Goal: Task Accomplishment & Management: Complete application form

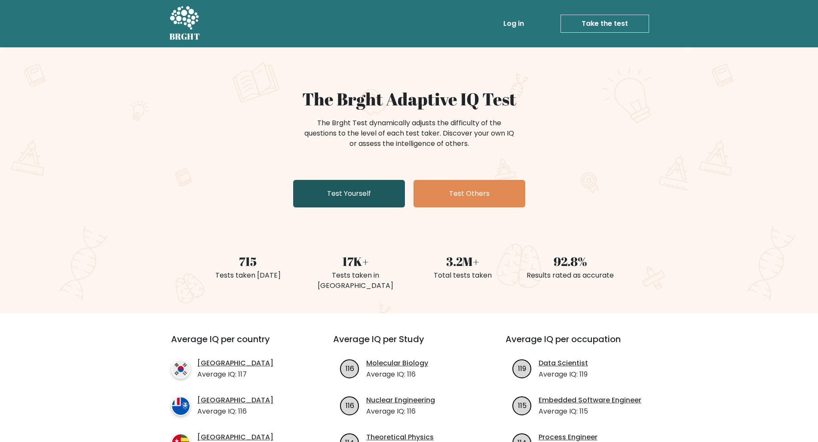
click at [329, 206] on link "Test Yourself" at bounding box center [349, 194] width 112 height 28
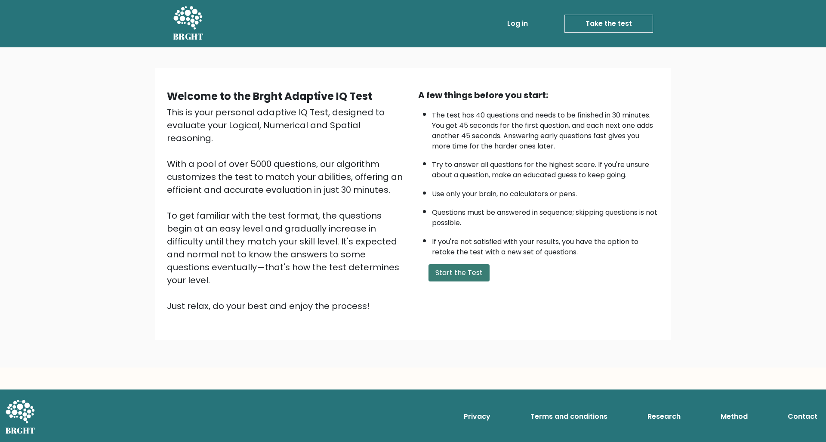
drag, startPoint x: 435, startPoint y: 276, endPoint x: 451, endPoint y: 285, distance: 17.7
click at [435, 277] on div "A few things before you start: The test has 40 questions and needs to be finish…" at bounding box center [538, 201] width 251 height 224
click at [451, 281] on button "Start the Test" at bounding box center [458, 272] width 61 height 17
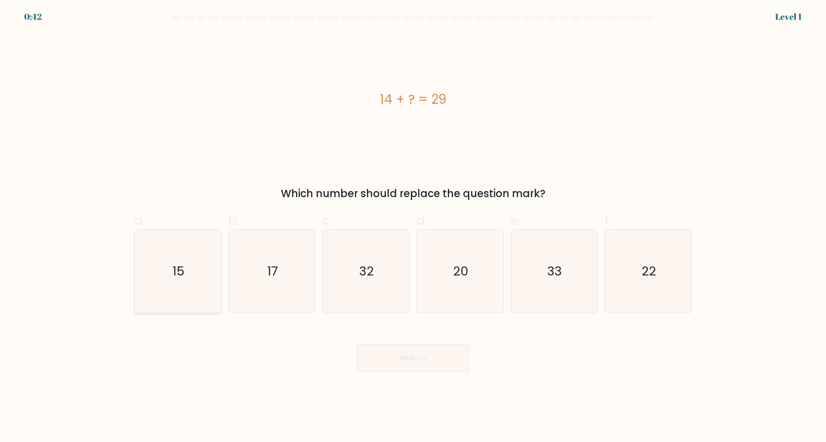
click at [153, 267] on icon "15" at bounding box center [177, 271] width 83 height 83
click at [413, 227] on input "a. 15" at bounding box center [413, 224] width 0 height 6
radio input "true"
click at [392, 349] on button "Next" at bounding box center [413, 358] width 112 height 28
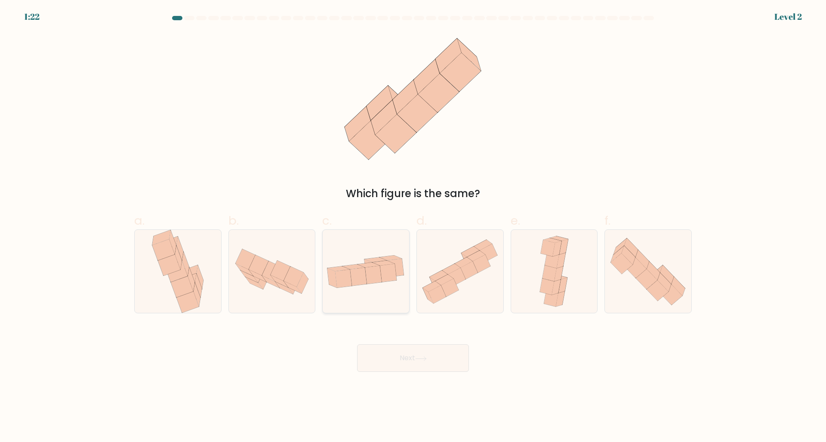
click at [363, 283] on icon at bounding box center [358, 276] width 17 height 18
click at [413, 227] on input "c." at bounding box center [413, 224] width 0 height 6
radio input "true"
click at [403, 342] on div "Next" at bounding box center [413, 347] width 568 height 48
click at [415, 360] on button "Next" at bounding box center [413, 358] width 112 height 28
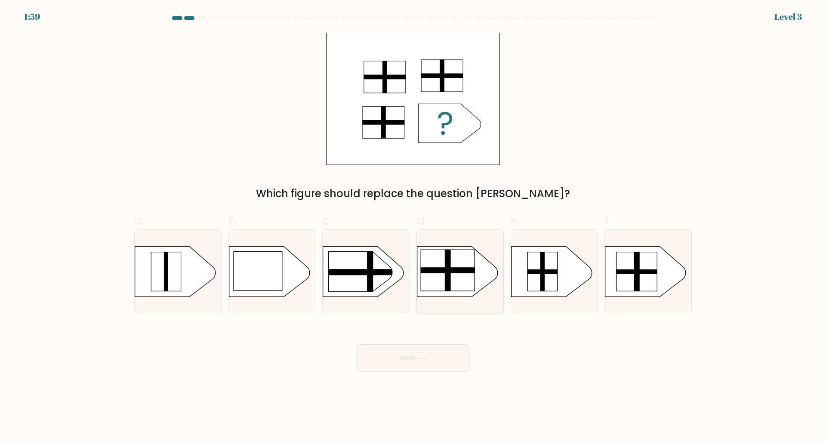
click at [442, 271] on rect at bounding box center [448, 270] width 55 height 6
click at [413, 227] on input "d." at bounding box center [413, 224] width 0 height 6
radio input "true"
click at [400, 349] on button "Next" at bounding box center [413, 358] width 112 height 28
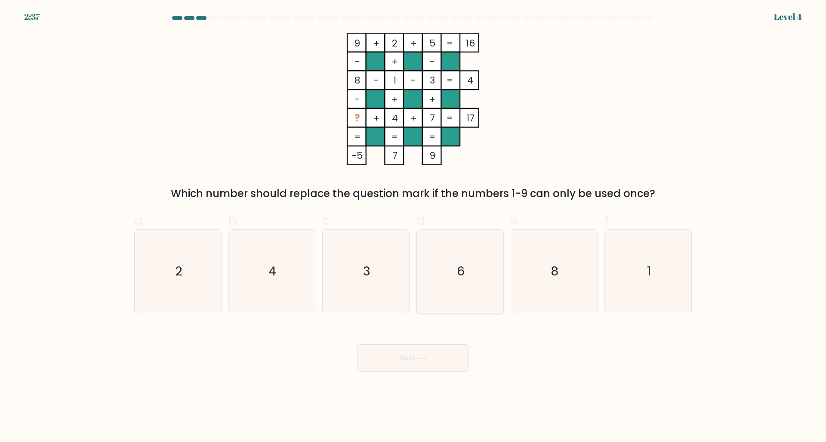
click at [474, 257] on icon "6" at bounding box center [459, 271] width 83 height 83
click at [431, 363] on button "Next" at bounding box center [413, 358] width 112 height 28
click at [455, 259] on icon "6" at bounding box center [459, 271] width 83 height 83
click at [413, 227] on input "d. 6" at bounding box center [413, 224] width 0 height 6
radio input "true"
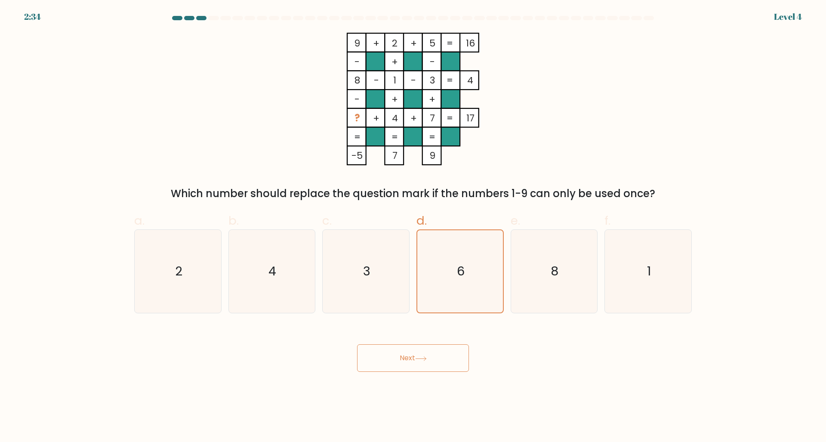
click at [423, 355] on button "Next" at bounding box center [413, 358] width 112 height 28
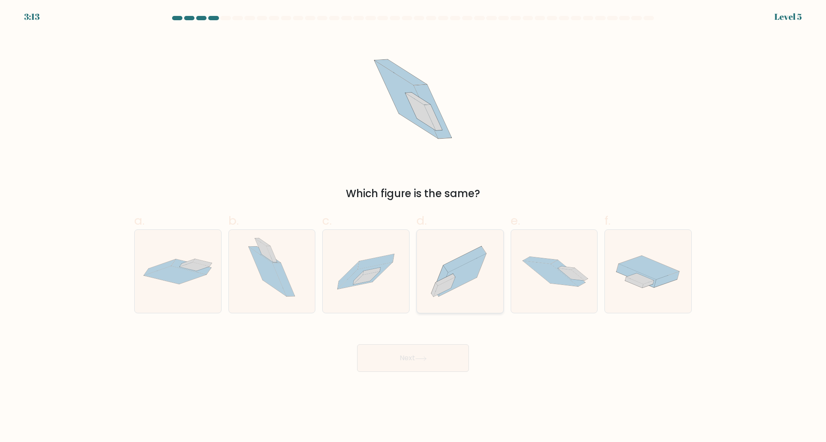
click at [458, 254] on icon at bounding box center [460, 271] width 86 height 76
click at [413, 227] on input "d." at bounding box center [413, 224] width 0 height 6
radio input "true"
click at [432, 353] on button "Next" at bounding box center [413, 358] width 112 height 28
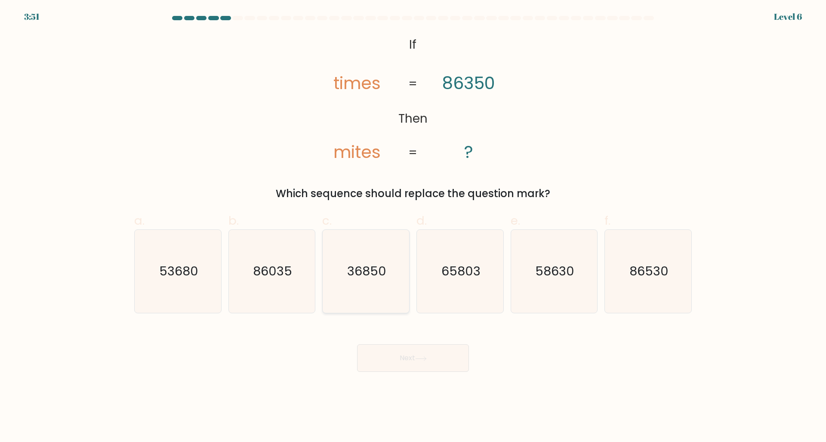
click at [369, 270] on text "36850" at bounding box center [366, 271] width 39 height 17
click at [413, 227] on input "c. 36850" at bounding box center [413, 224] width 0 height 6
radio input "true"
click at [426, 366] on button "Next" at bounding box center [413, 358] width 112 height 28
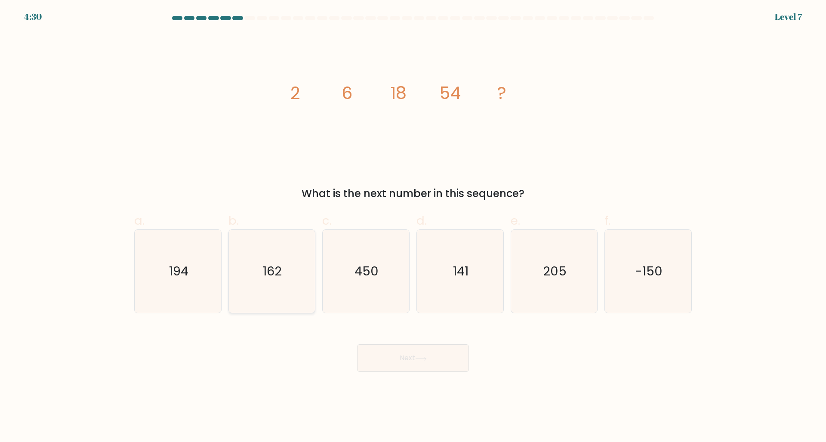
click at [247, 270] on icon "162" at bounding box center [271, 271] width 83 height 83
click at [413, 227] on input "b. 162" at bounding box center [413, 224] width 0 height 6
radio input "true"
click at [419, 353] on button "Next" at bounding box center [413, 358] width 112 height 28
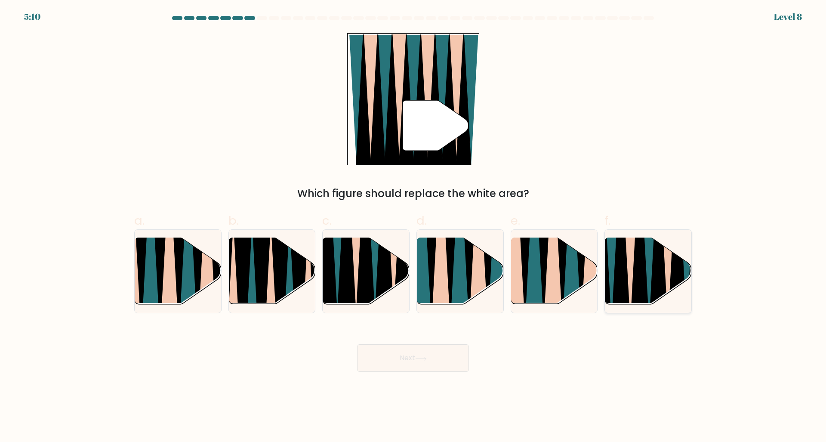
click at [627, 294] on icon at bounding box center [620, 237] width 19 height 172
click at [413, 227] on input "f." at bounding box center [413, 224] width 0 height 6
radio input "true"
click at [425, 366] on button "Next" at bounding box center [413, 358] width 112 height 28
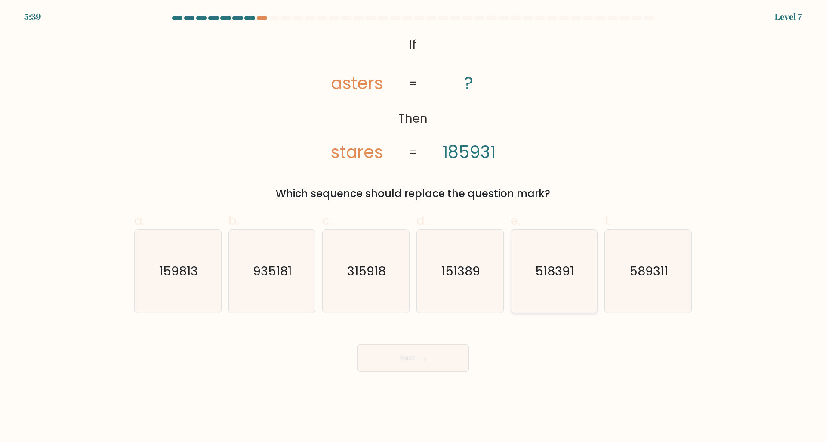
click at [559, 273] on text "518391" at bounding box center [554, 271] width 39 height 17
click at [413, 227] on input "e. 518391" at bounding box center [413, 224] width 0 height 6
radio input "true"
click at [451, 359] on button "Next" at bounding box center [413, 358] width 112 height 28
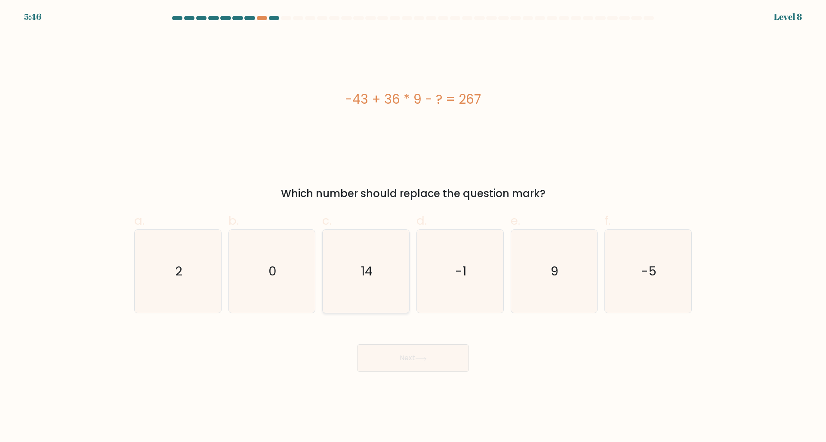
click at [391, 280] on icon "14" at bounding box center [365, 271] width 83 height 83
click at [413, 227] on input "c. 14" at bounding box center [413, 224] width 0 height 6
radio input "true"
click at [439, 347] on button "Next" at bounding box center [413, 358] width 112 height 28
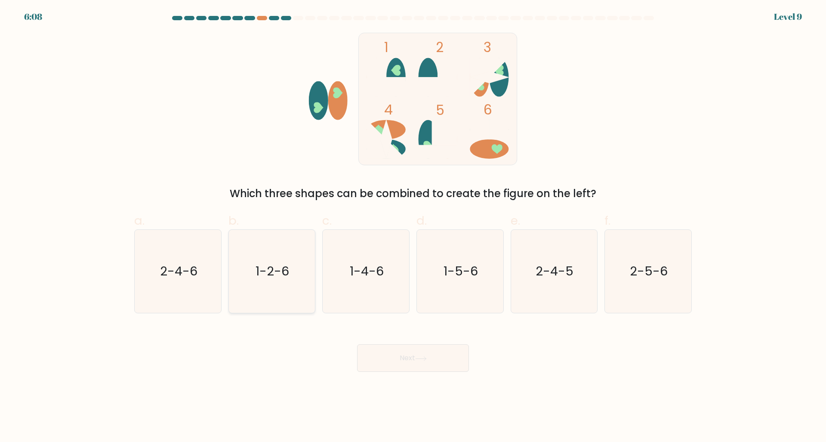
click at [289, 283] on icon "1-2-6" at bounding box center [271, 271] width 83 height 83
click at [413, 227] on input "b. 1-2-6" at bounding box center [413, 224] width 0 height 6
radio input "true"
click at [390, 346] on button "Next" at bounding box center [413, 358] width 112 height 28
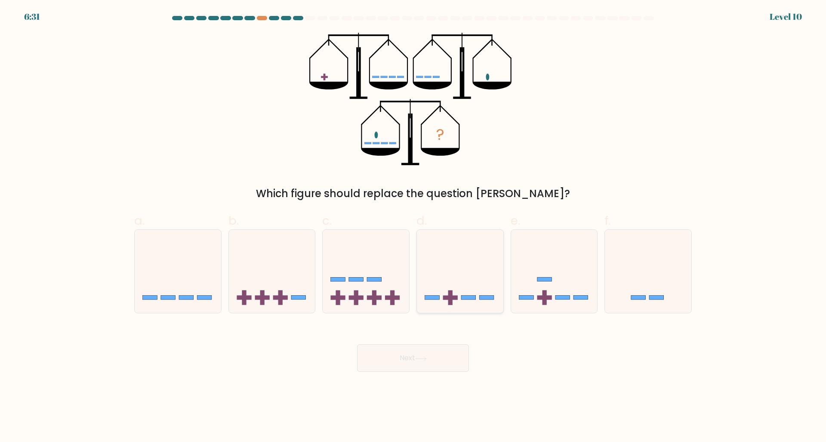
click at [469, 277] on icon at bounding box center [460, 271] width 86 height 71
click at [413, 227] on input "d." at bounding box center [413, 224] width 0 height 6
radio input "true"
click at [415, 357] on button "Next" at bounding box center [413, 358] width 112 height 28
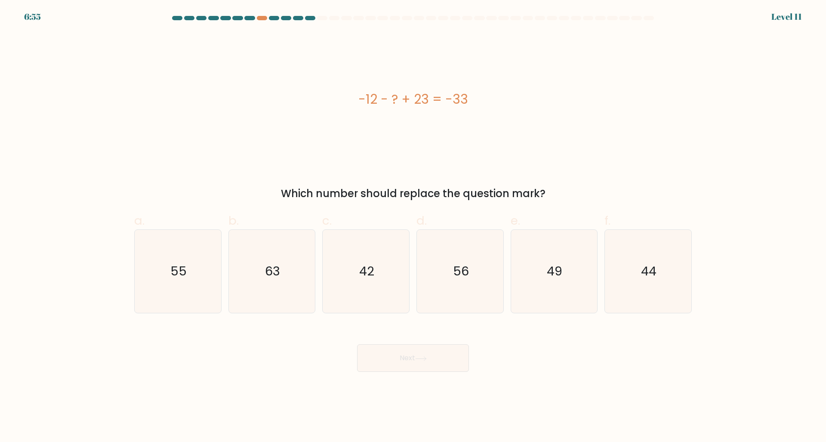
drag, startPoint x: 405, startPoint y: 100, endPoint x: 427, endPoint y: 99, distance: 22.8
click at [427, 99] on div "-12 - ? + 23 = -33" at bounding box center [412, 98] width 557 height 19
click at [510, 115] on div "-12 - ? + 23 = -33" at bounding box center [412, 99] width 557 height 132
click at [268, 282] on icon "63" at bounding box center [271, 271] width 83 height 83
click at [413, 227] on input "b. 63" at bounding box center [413, 224] width 0 height 6
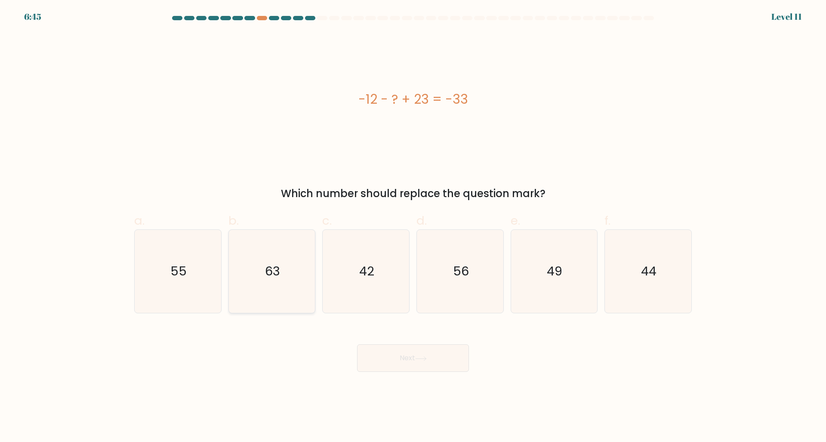
radio input "true"
click at [650, 263] on text "44" at bounding box center [648, 271] width 15 height 17
click at [413, 227] on input "f. 44" at bounding box center [413, 224] width 0 height 6
radio input "true"
click at [412, 366] on button "Next" at bounding box center [413, 358] width 112 height 28
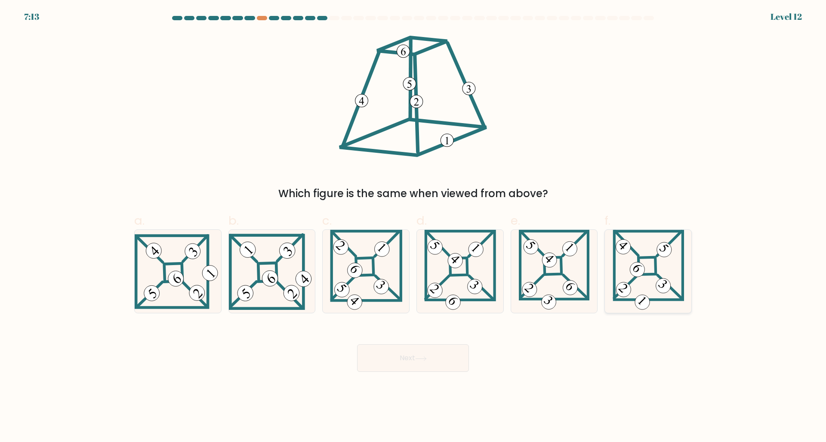
click at [657, 266] on icon at bounding box center [647, 271] width 71 height 83
click at [413, 227] on input "f." at bounding box center [413, 224] width 0 height 6
radio input "true"
click at [409, 342] on div "Next" at bounding box center [413, 347] width 568 height 48
click at [429, 354] on button "Next" at bounding box center [413, 358] width 112 height 28
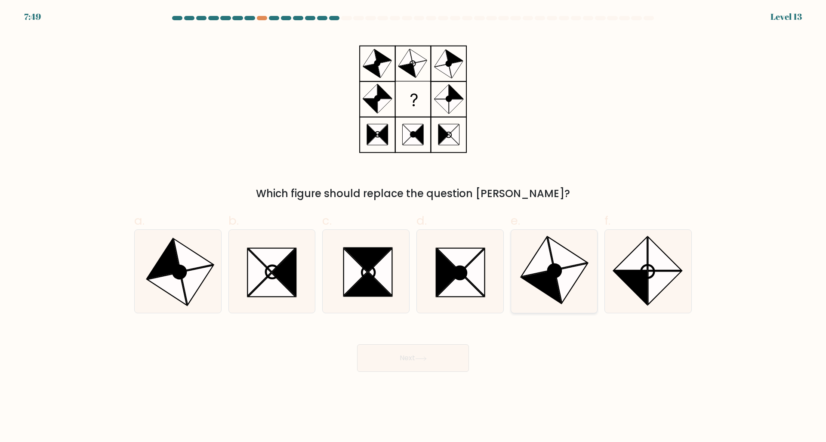
click at [541, 271] on icon at bounding box center [537, 257] width 33 height 40
click at [413, 227] on input "e." at bounding box center [413, 224] width 0 height 6
radio input "true"
click at [427, 365] on button "Next" at bounding box center [413, 358] width 112 height 28
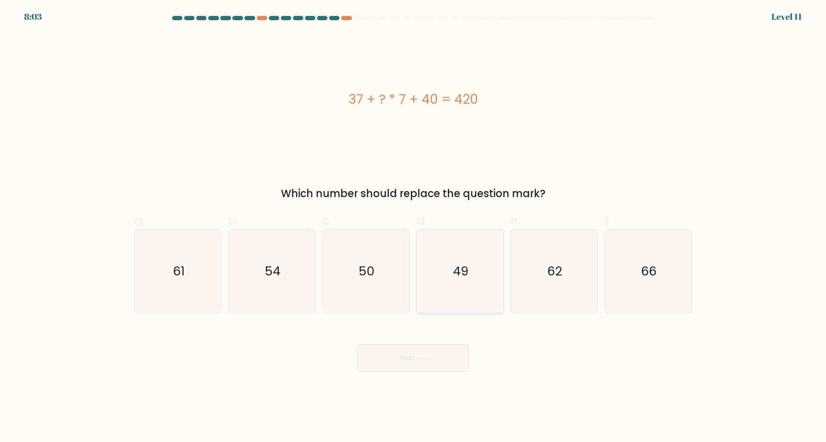
click at [438, 270] on icon "49" at bounding box center [459, 271] width 83 height 83
click at [413, 227] on input "d. 49" at bounding box center [413, 224] width 0 height 6
radio input "true"
click at [409, 361] on button "Next" at bounding box center [413, 358] width 112 height 28
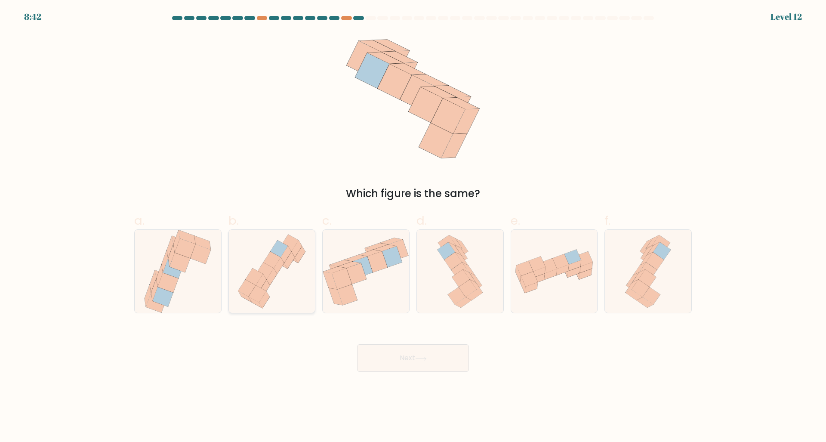
click at [280, 282] on icon at bounding box center [271, 271] width 79 height 83
click at [413, 227] on input "b." at bounding box center [413, 224] width 0 height 6
radio input "true"
click at [391, 340] on div "Next" at bounding box center [413, 347] width 568 height 48
click at [402, 344] on button "Next" at bounding box center [413, 358] width 112 height 28
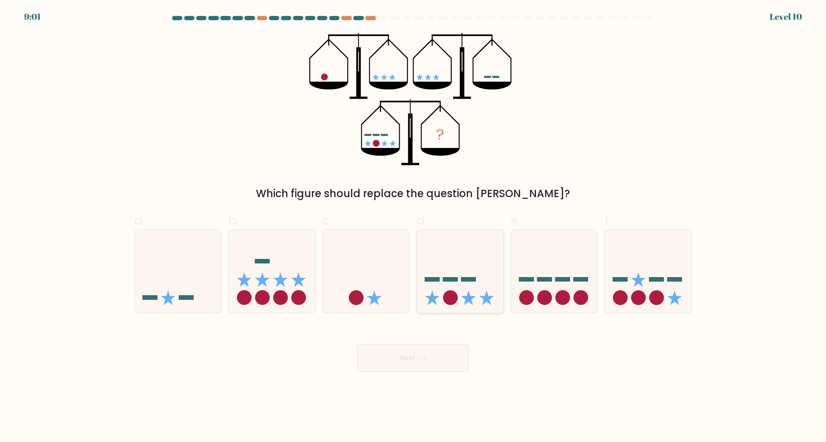
click at [469, 288] on icon at bounding box center [460, 271] width 86 height 71
click at [413, 227] on input "d." at bounding box center [413, 224] width 0 height 6
radio input "true"
click at [444, 363] on button "Next" at bounding box center [413, 358] width 112 height 28
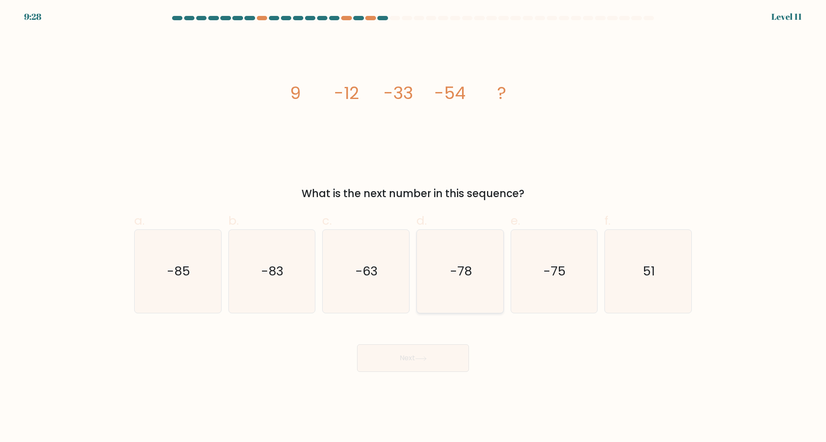
click at [464, 281] on icon "-78" at bounding box center [459, 271] width 83 height 83
click at [413, 227] on input "d. -78" at bounding box center [413, 224] width 0 height 6
radio input "true"
click at [592, 261] on icon "-75" at bounding box center [553, 271] width 83 height 83
click at [413, 227] on input "e. -75" at bounding box center [413, 224] width 0 height 6
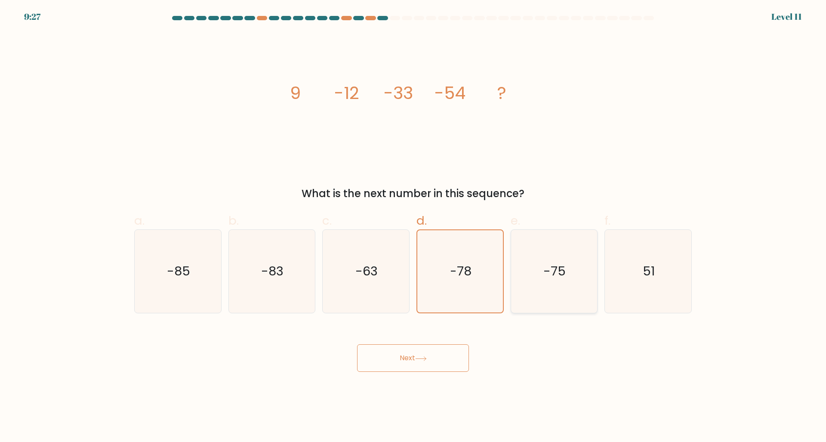
radio input "true"
click at [436, 353] on button "Next" at bounding box center [413, 358] width 112 height 28
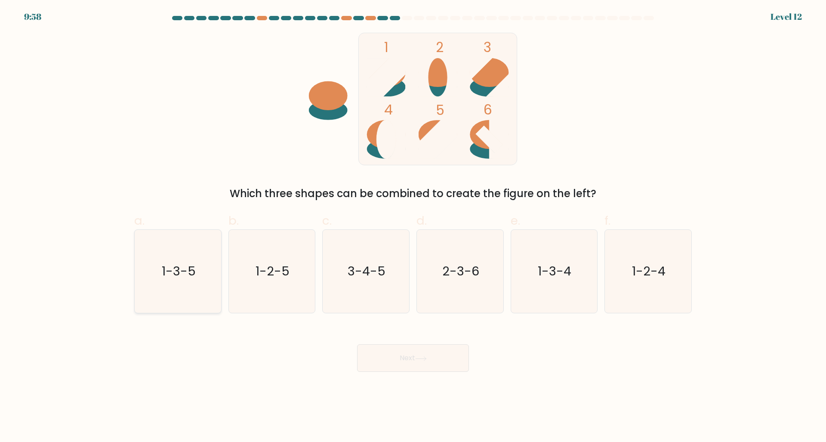
click at [209, 267] on icon "1-3-5" at bounding box center [177, 271] width 83 height 83
click at [413, 227] on input "a. 1-3-5" at bounding box center [413, 224] width 0 height 6
radio input "true"
click at [422, 351] on button "Next" at bounding box center [413, 358] width 112 height 28
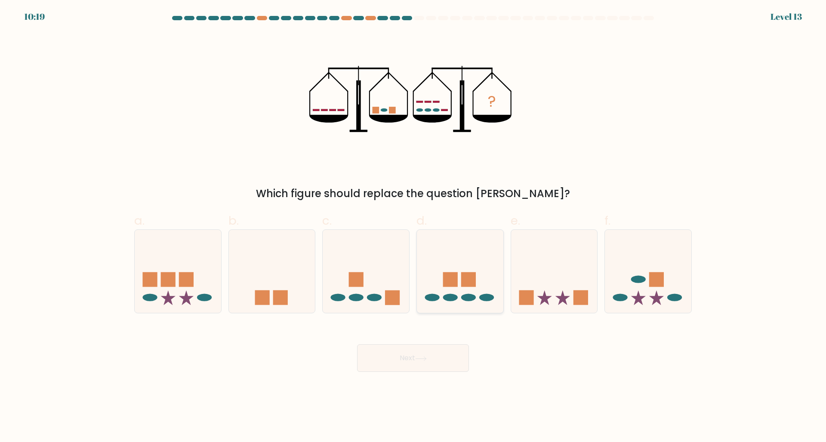
click at [459, 303] on icon at bounding box center [460, 271] width 86 height 71
click at [413, 227] on input "d." at bounding box center [413, 224] width 0 height 6
radio input "true"
click at [426, 366] on button "Next" at bounding box center [413, 358] width 112 height 28
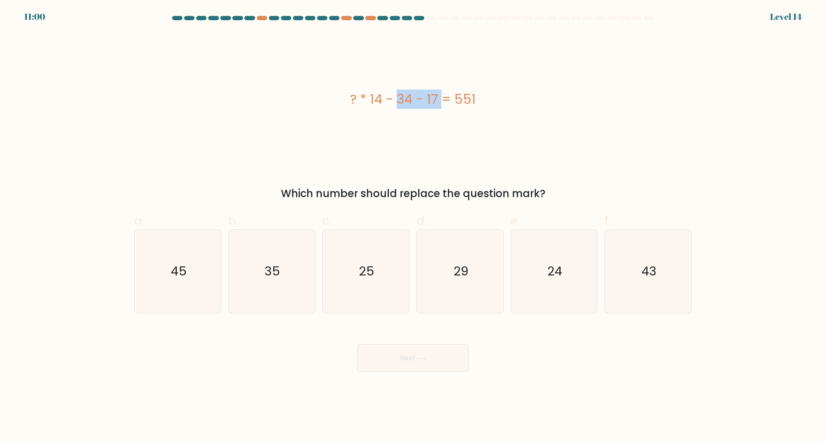
drag, startPoint x: 353, startPoint y: 105, endPoint x: 390, endPoint y: 104, distance: 37.0
click at [390, 104] on div "? * 14 - 34 - 17 = 551" at bounding box center [412, 98] width 557 height 19
drag, startPoint x: 416, startPoint y: 103, endPoint x: 441, endPoint y: 101, distance: 25.0
click at [441, 101] on div "? * 14 - 34 - 17 = 551" at bounding box center [412, 98] width 557 height 19
click at [474, 102] on div "? * 14 - 34 - 17 = 551" at bounding box center [412, 98] width 557 height 19
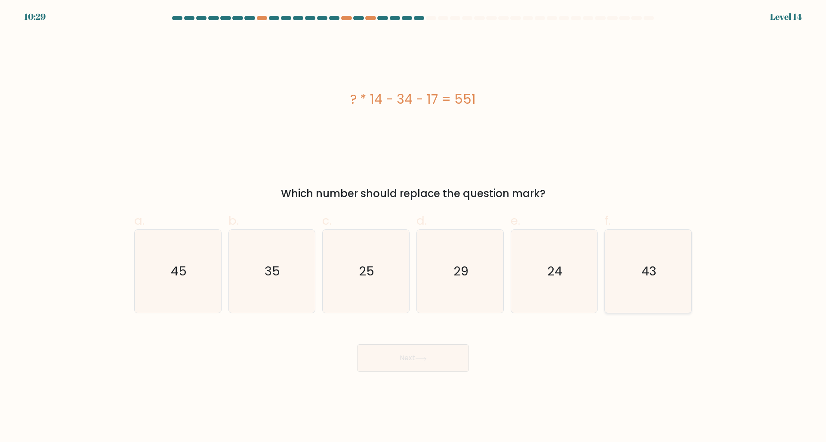
click at [628, 259] on icon "43" at bounding box center [647, 271] width 83 height 83
click at [413, 227] on input "f. 43" at bounding box center [413, 224] width 0 height 6
radio input "true"
click at [412, 367] on button "Next" at bounding box center [413, 358] width 112 height 28
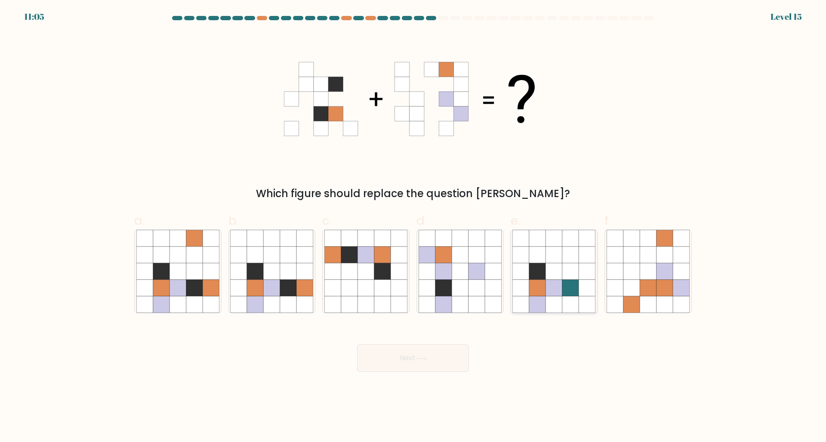
click at [532, 284] on icon at bounding box center [537, 288] width 16 height 16
click at [413, 227] on input "e." at bounding box center [413, 224] width 0 height 6
radio input "true"
click at [475, 281] on icon at bounding box center [476, 288] width 16 height 16
click at [413, 227] on input "d." at bounding box center [413, 224] width 0 height 6
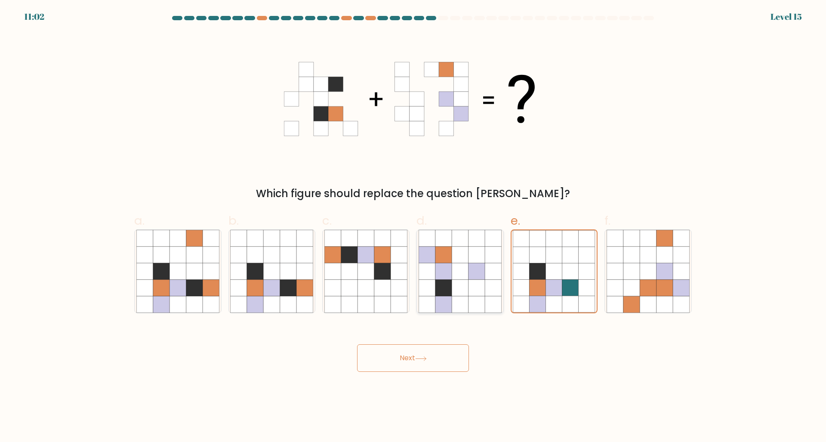
radio input "true"
click at [269, 285] on icon at bounding box center [272, 288] width 16 height 16
click at [413, 227] on input "b." at bounding box center [413, 224] width 0 height 6
radio input "true"
click at [422, 364] on button "Next" at bounding box center [413, 358] width 112 height 28
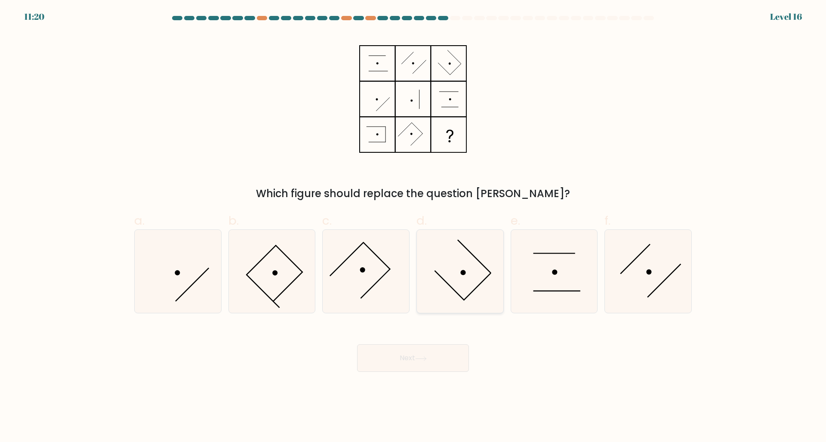
click at [443, 260] on icon at bounding box center [459, 271] width 83 height 83
click at [413, 227] on input "d." at bounding box center [413, 224] width 0 height 6
radio input "true"
click at [385, 270] on icon at bounding box center [365, 271] width 83 height 83
click at [413, 227] on input "c." at bounding box center [413, 224] width 0 height 6
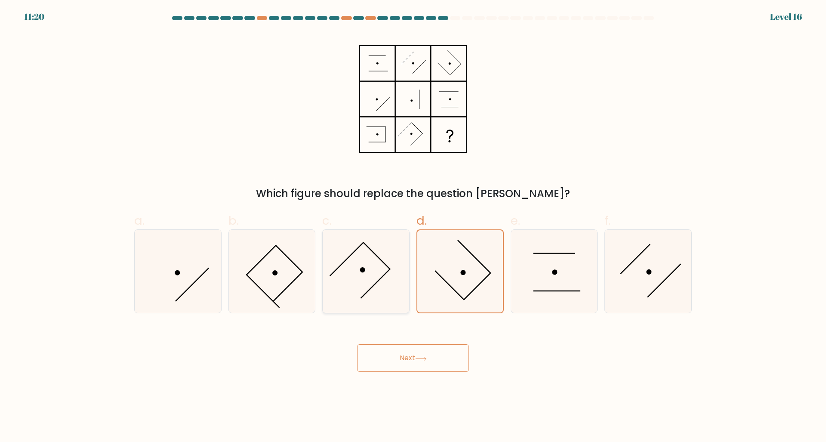
radio input "true"
click at [443, 267] on icon at bounding box center [459, 271] width 83 height 83
click at [413, 227] on input "d." at bounding box center [413, 224] width 0 height 6
radio input "true"
click at [391, 263] on icon at bounding box center [365, 271] width 83 height 83
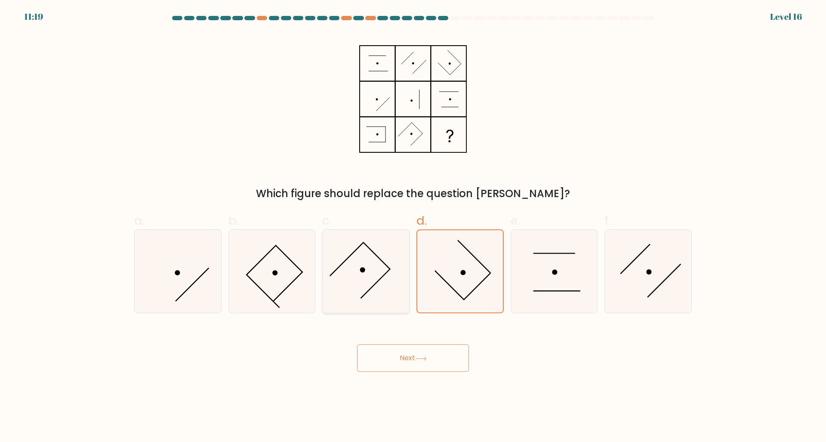
click at [413, 227] on input "c." at bounding box center [413, 224] width 0 height 6
radio input "true"
click at [437, 269] on icon at bounding box center [459, 271] width 83 height 83
click at [413, 227] on input "d." at bounding box center [413, 224] width 0 height 6
radio input "true"
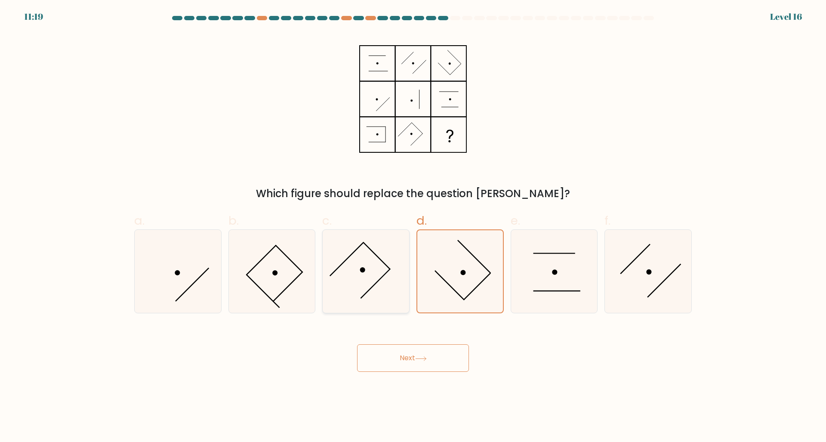
click at [371, 261] on icon at bounding box center [365, 271] width 83 height 83
click at [413, 227] on input "c." at bounding box center [413, 224] width 0 height 6
radio input "true"
click at [416, 269] on div at bounding box center [459, 271] width 87 height 84
click at [413, 227] on input "d." at bounding box center [413, 224] width 0 height 6
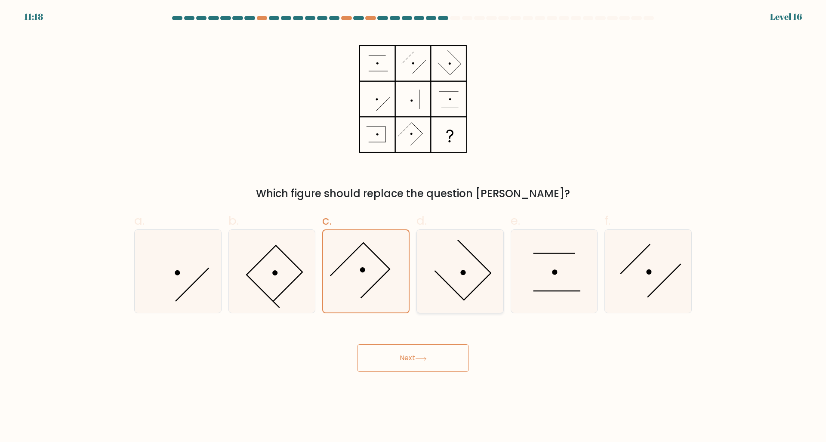
radio input "true"
click at [390, 364] on button "Next" at bounding box center [413, 358] width 112 height 28
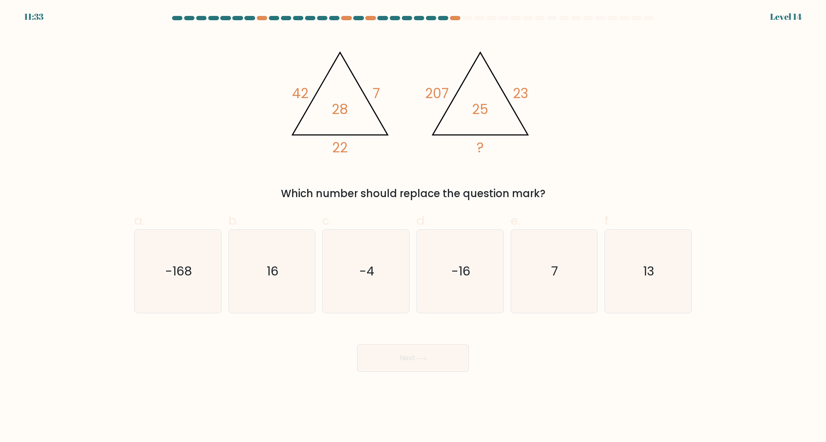
drag, startPoint x: 300, startPoint y: 259, endPoint x: 418, endPoint y: 344, distance: 146.3
click at [300, 260] on icon "16" at bounding box center [271, 271] width 83 height 83
click at [424, 369] on button "Next" at bounding box center [413, 358] width 112 height 28
click at [245, 280] on icon "16" at bounding box center [271, 271] width 83 height 83
click at [413, 227] on input "b. 16" at bounding box center [413, 224] width 0 height 6
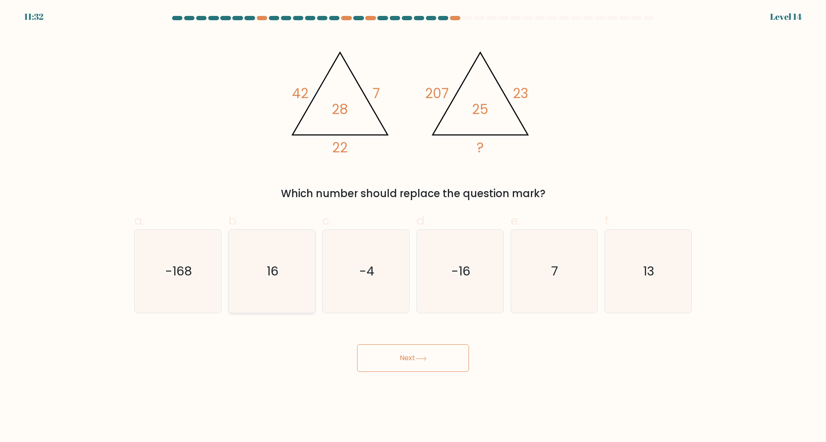
radio input "true"
click at [420, 343] on div "Next" at bounding box center [413, 347] width 568 height 48
click at [425, 354] on button "Next" at bounding box center [413, 358] width 112 height 28
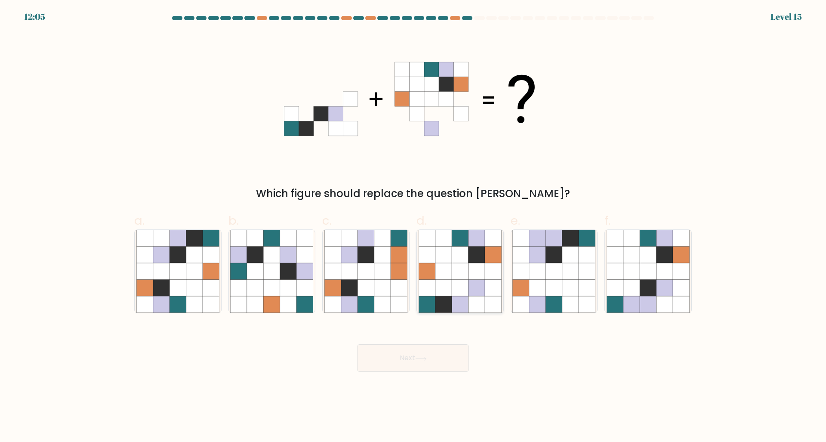
click at [476, 280] on icon at bounding box center [476, 288] width 16 height 16
click at [413, 227] on input "d." at bounding box center [413, 224] width 0 height 6
radio input "true"
click at [409, 355] on button "Next" at bounding box center [413, 358] width 112 height 28
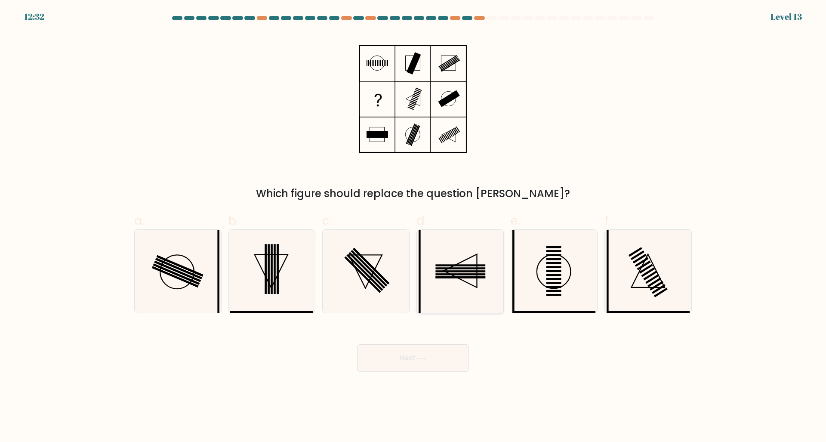
click at [447, 265] on rect at bounding box center [460, 265] width 50 height 2
click at [413, 227] on input "d." at bounding box center [413, 224] width 0 height 6
radio input "true"
click at [427, 352] on button "Next" at bounding box center [413, 358] width 112 height 28
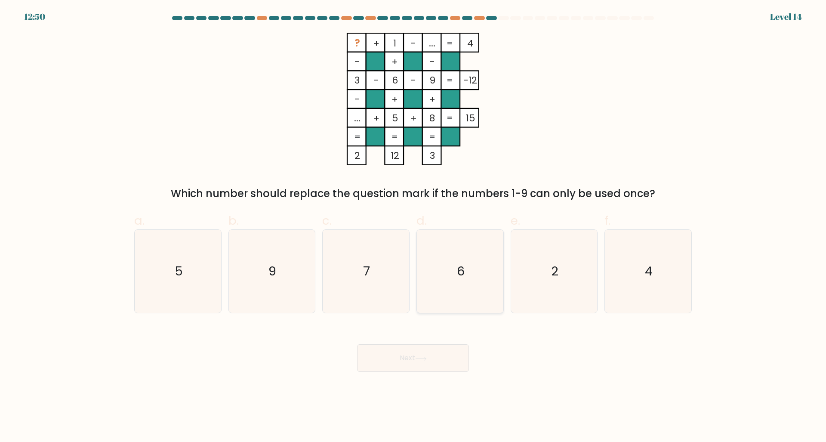
click at [450, 273] on icon "6" at bounding box center [459, 271] width 83 height 83
click at [413, 227] on input "d. 6" at bounding box center [413, 224] width 0 height 6
radio input "true"
click at [420, 349] on button "Next" at bounding box center [413, 358] width 112 height 28
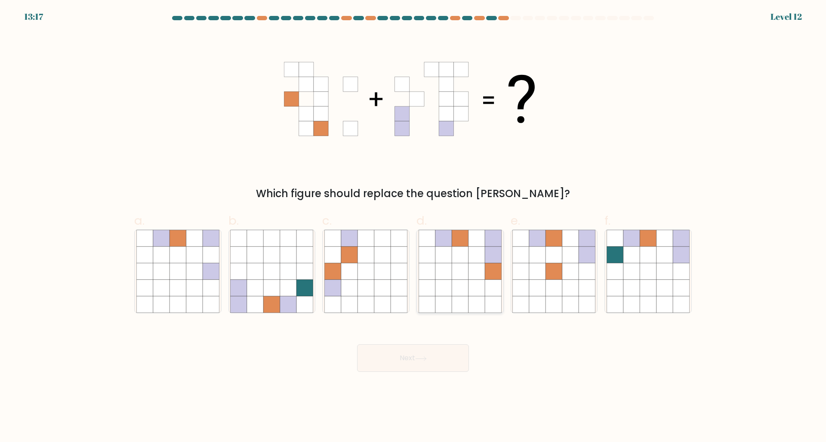
click at [459, 283] on icon at bounding box center [460, 288] width 16 height 16
click at [413, 227] on input "d." at bounding box center [413, 224] width 0 height 6
radio input "true"
click at [421, 354] on button "Next" at bounding box center [413, 358] width 112 height 28
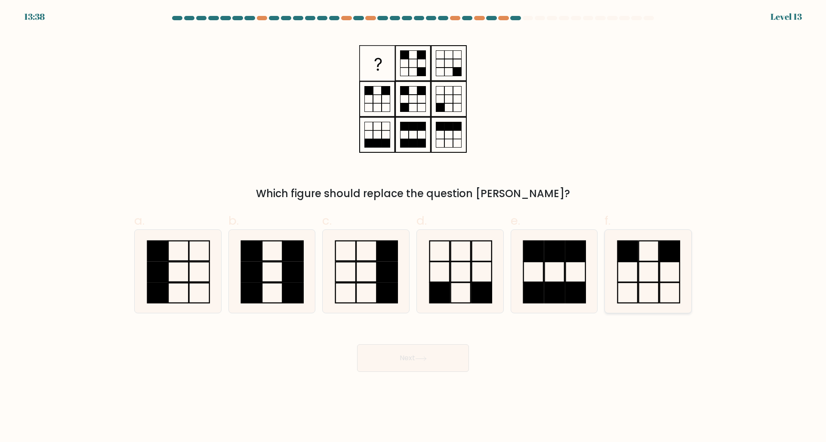
click at [644, 270] on icon at bounding box center [647, 271] width 83 height 83
click at [413, 227] on input "f." at bounding box center [413, 224] width 0 height 6
radio input "true"
click at [380, 372] on body "13:37 Level 13" at bounding box center [413, 221] width 826 height 442
click at [404, 369] on button "Next" at bounding box center [413, 358] width 112 height 28
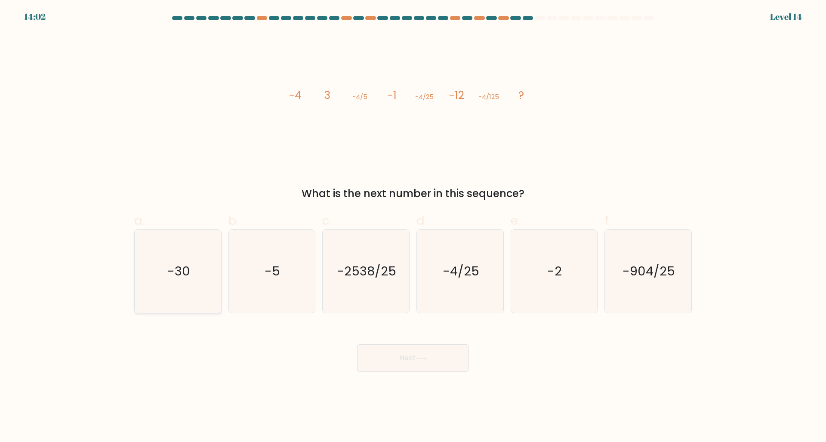
click at [214, 258] on icon "-30" at bounding box center [177, 271] width 83 height 83
click at [413, 227] on input "a. -30" at bounding box center [413, 224] width 0 height 6
radio input "true"
click at [442, 365] on button "Next" at bounding box center [413, 358] width 112 height 28
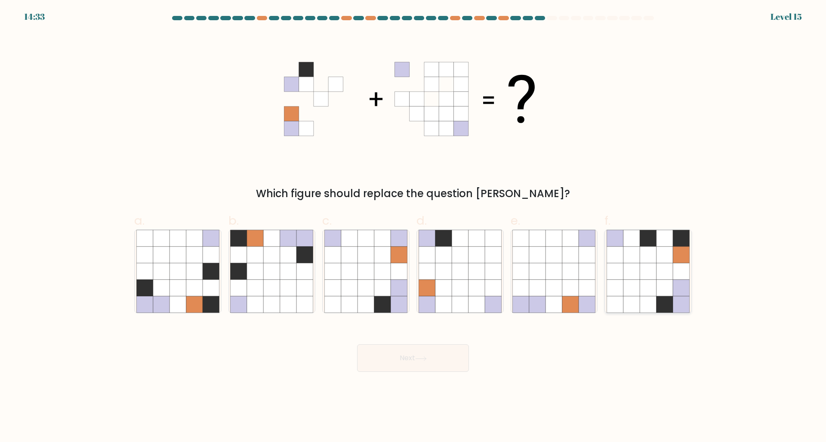
click at [675, 293] on icon at bounding box center [681, 288] width 16 height 16
click at [413, 227] on input "f." at bounding box center [413, 224] width 0 height 6
radio input "true"
click at [592, 297] on icon at bounding box center [587, 304] width 16 height 16
click at [413, 227] on input "e." at bounding box center [413, 224] width 0 height 6
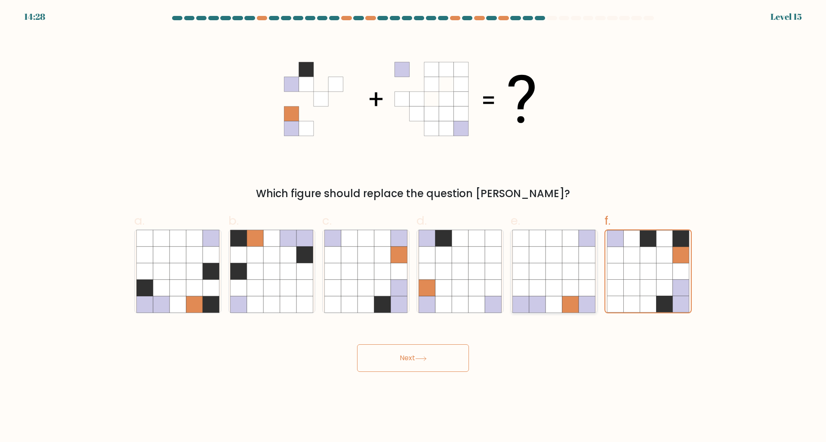
radio input "true"
click at [457, 294] on icon at bounding box center [460, 288] width 16 height 16
click at [413, 227] on input "d." at bounding box center [413, 224] width 0 height 6
radio input "true"
click at [369, 286] on icon at bounding box center [365, 288] width 16 height 16
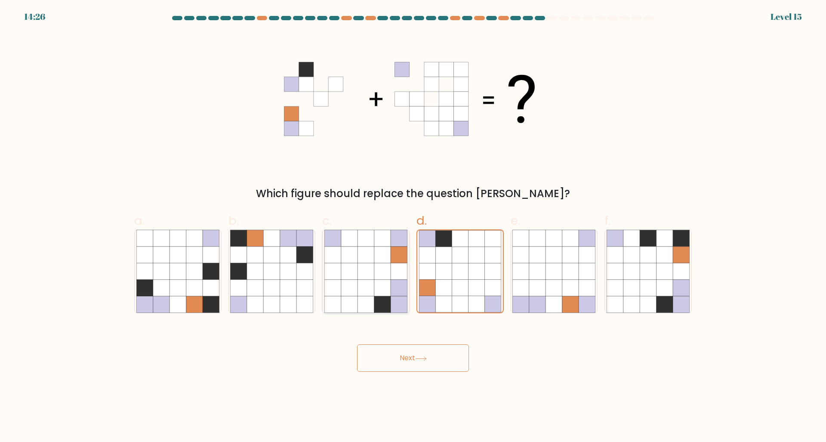
click at [413, 227] on input "c." at bounding box center [413, 224] width 0 height 6
radio input "true"
click at [571, 277] on icon at bounding box center [570, 271] width 16 height 16
click at [413, 227] on input "e." at bounding box center [413, 224] width 0 height 6
radio input "true"
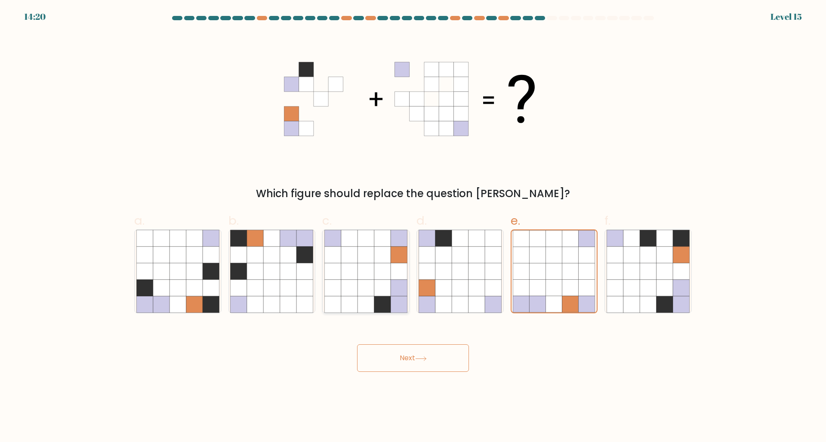
click at [368, 281] on icon at bounding box center [365, 288] width 16 height 16
click at [413, 227] on input "c." at bounding box center [413, 224] width 0 height 6
radio input "true"
click at [399, 354] on button "Next" at bounding box center [413, 358] width 112 height 28
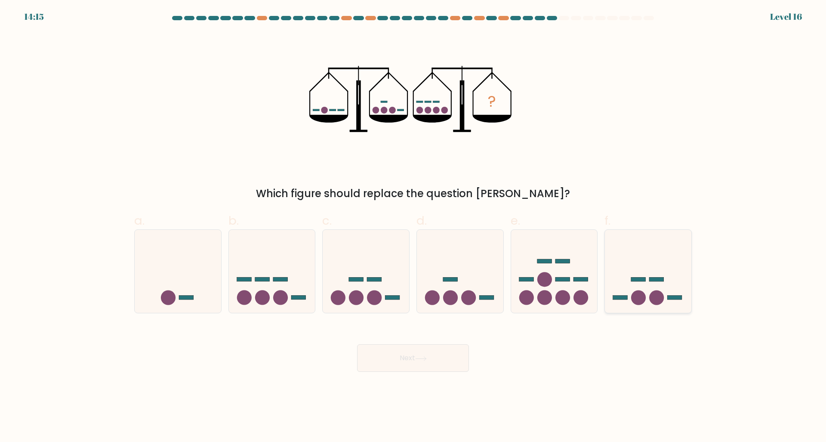
click at [632, 283] on icon at bounding box center [648, 271] width 86 height 71
click at [413, 227] on input "f." at bounding box center [413, 224] width 0 height 6
radio input "true"
click at [368, 347] on button "Next" at bounding box center [413, 358] width 112 height 28
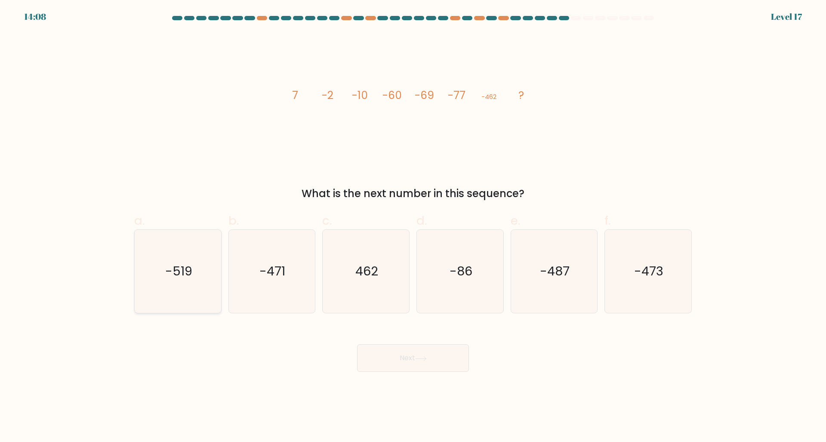
click at [166, 252] on icon "-519" at bounding box center [177, 271] width 83 height 83
click at [413, 227] on input "a. -519" at bounding box center [413, 224] width 0 height 6
radio input "true"
click at [427, 355] on button "Next" at bounding box center [413, 358] width 112 height 28
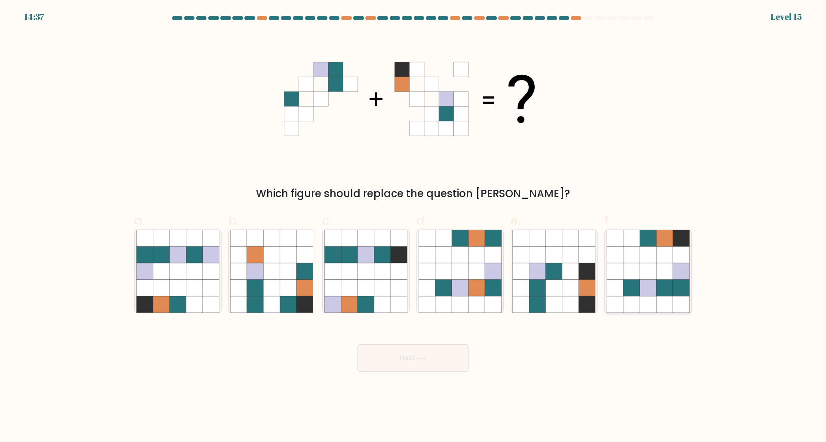
click at [646, 284] on icon at bounding box center [647, 288] width 16 height 16
click at [413, 227] on input "f." at bounding box center [413, 224] width 0 height 6
radio input "true"
click at [433, 369] on button "Next" at bounding box center [413, 358] width 112 height 28
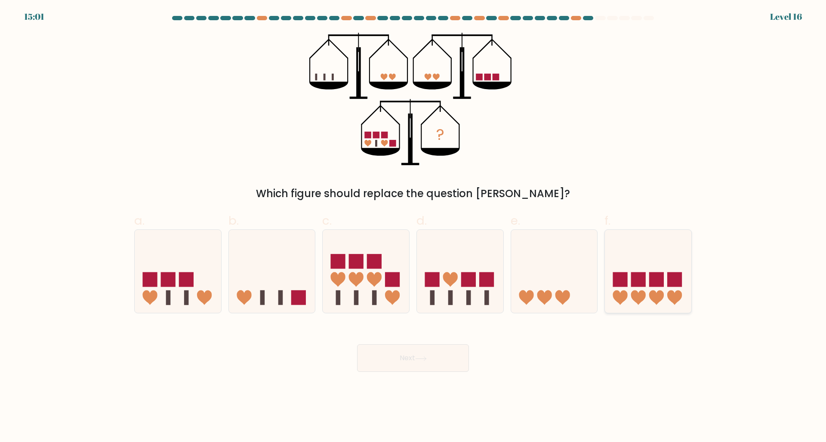
click at [615, 258] on icon at bounding box center [648, 271] width 86 height 71
click at [413, 227] on input "f." at bounding box center [413, 224] width 0 height 6
radio input "true"
click at [441, 281] on icon at bounding box center [460, 271] width 86 height 71
click at [413, 227] on input "d." at bounding box center [413, 224] width 0 height 6
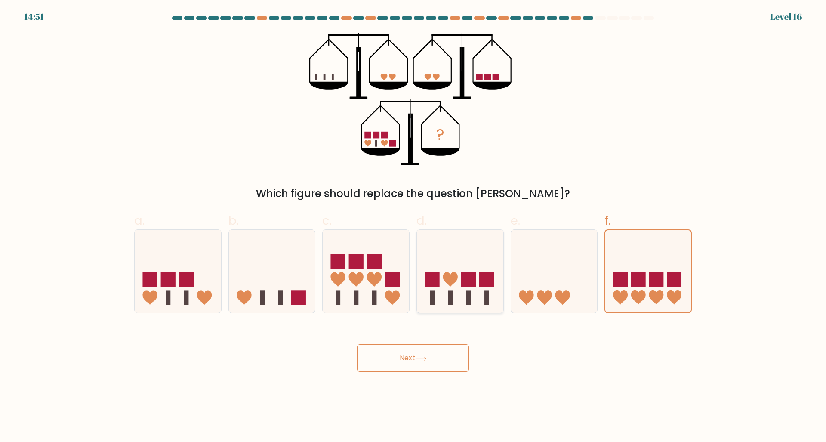
radio input "true"
click at [356, 245] on icon at bounding box center [366, 271] width 86 height 71
click at [413, 227] on input "c." at bounding box center [413, 224] width 0 height 6
radio input "true"
click at [171, 280] on rect at bounding box center [168, 279] width 15 height 15
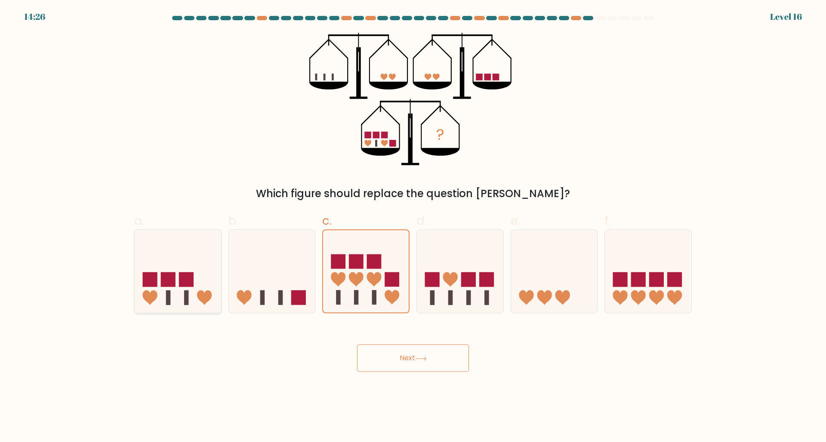
click at [413, 227] on input "a." at bounding box center [413, 224] width 0 height 6
radio input "true"
click at [386, 356] on button "Next" at bounding box center [413, 358] width 112 height 28
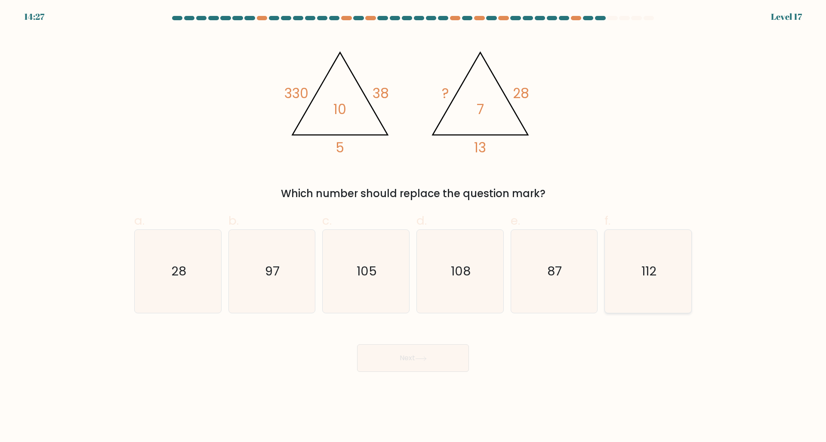
click at [630, 257] on icon "112" at bounding box center [647, 271] width 83 height 83
click at [413, 227] on input "f. 112" at bounding box center [413, 224] width 0 height 6
radio input "true"
click at [426, 361] on button "Next" at bounding box center [413, 358] width 112 height 28
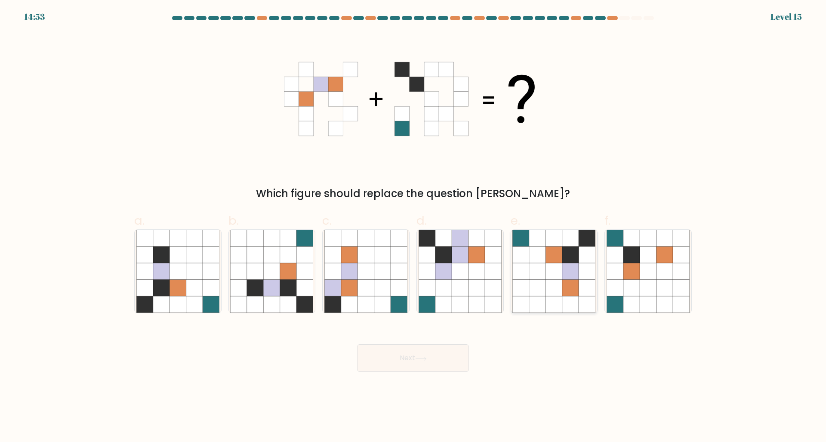
click at [557, 270] on icon at bounding box center [554, 271] width 16 height 16
click at [413, 227] on input "e." at bounding box center [413, 224] width 0 height 6
radio input "true"
click at [396, 360] on button "Next" at bounding box center [413, 358] width 112 height 28
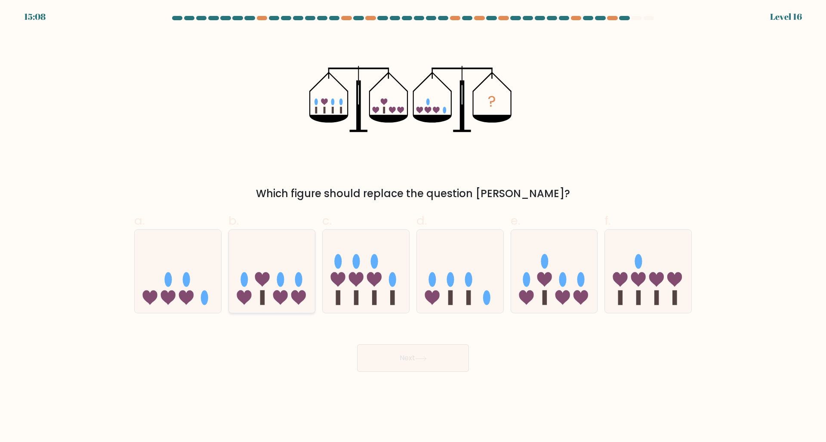
click at [285, 269] on icon at bounding box center [272, 271] width 86 height 71
click at [413, 227] on input "b." at bounding box center [413, 224] width 0 height 6
radio input "true"
click at [340, 260] on ellipse at bounding box center [338, 261] width 7 height 15
click at [413, 227] on input "c." at bounding box center [413, 224] width 0 height 6
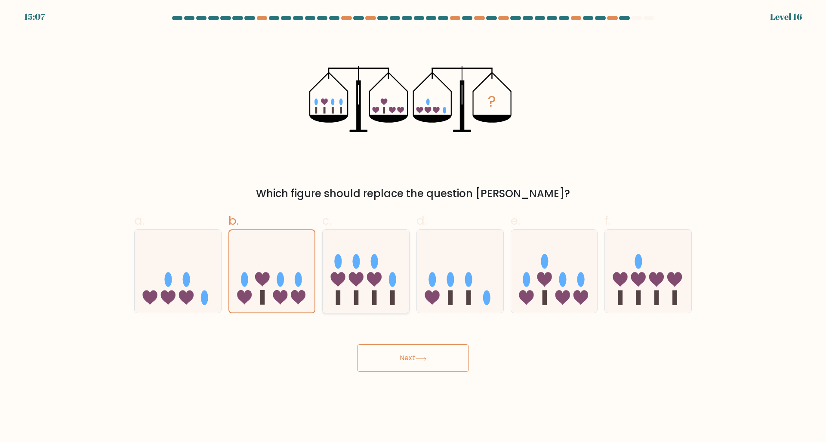
radio input "true"
click at [431, 255] on icon at bounding box center [460, 271] width 86 height 71
click at [413, 227] on input "d." at bounding box center [413, 224] width 0 height 6
radio input "true"
click at [528, 242] on icon at bounding box center [554, 271] width 86 height 71
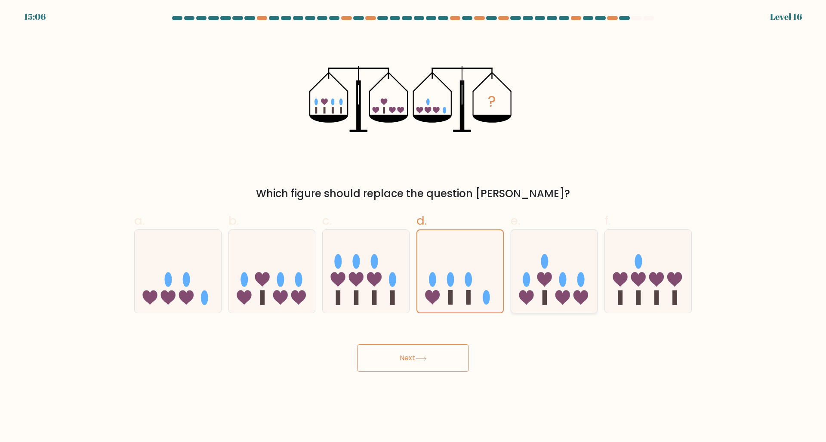
click at [413, 227] on input "e." at bounding box center [413, 224] width 0 height 6
radio input "true"
click at [668, 241] on icon at bounding box center [648, 271] width 86 height 71
click at [413, 227] on input "f." at bounding box center [413, 224] width 0 height 6
radio input "true"
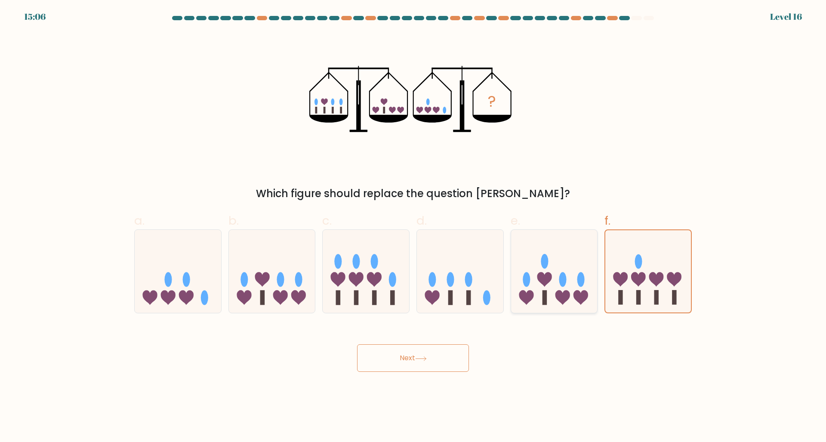
click at [575, 246] on icon at bounding box center [554, 271] width 86 height 71
click at [413, 227] on input "e." at bounding box center [413, 224] width 0 height 6
radio input "true"
click at [315, 270] on div at bounding box center [271, 271] width 87 height 84
click at [413, 227] on input "b." at bounding box center [413, 224] width 0 height 6
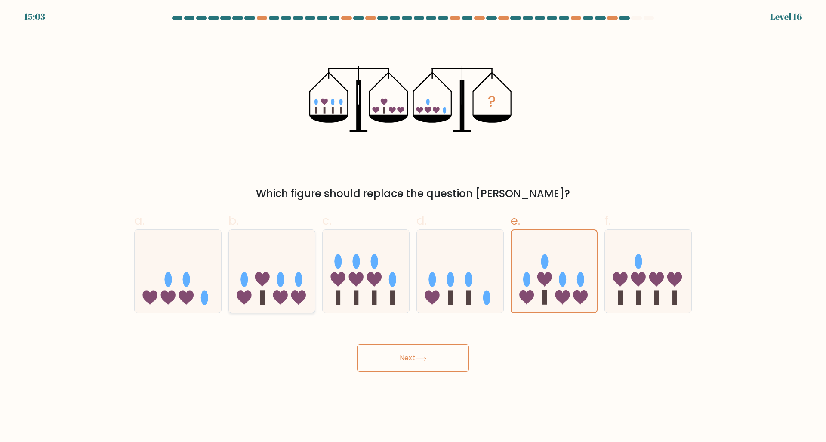
radio input "true"
click at [213, 272] on icon at bounding box center [178, 271] width 86 height 71
click at [413, 227] on input "a." at bounding box center [413, 224] width 0 height 6
radio input "true"
click at [275, 252] on icon at bounding box center [272, 271] width 86 height 71
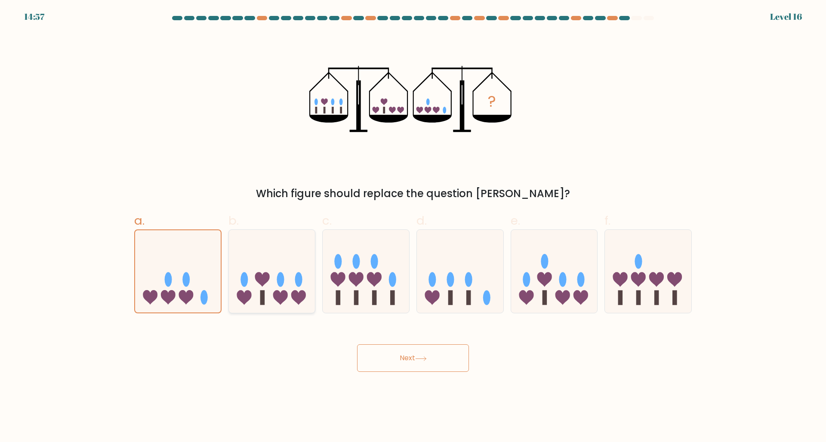
click at [413, 227] on input "b." at bounding box center [413, 224] width 0 height 6
radio input "true"
click at [377, 276] on icon at bounding box center [374, 279] width 15 height 15
click at [413, 227] on input "c." at bounding box center [413, 224] width 0 height 6
radio input "true"
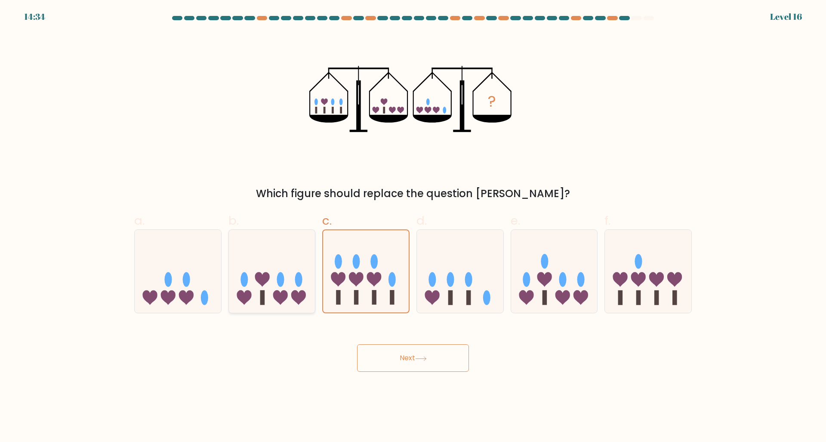
click at [289, 284] on icon at bounding box center [272, 271] width 86 height 71
click at [413, 227] on input "b." at bounding box center [413, 224] width 0 height 6
radio input "true"
click at [200, 286] on icon at bounding box center [178, 271] width 86 height 71
click at [413, 227] on input "a." at bounding box center [413, 224] width 0 height 6
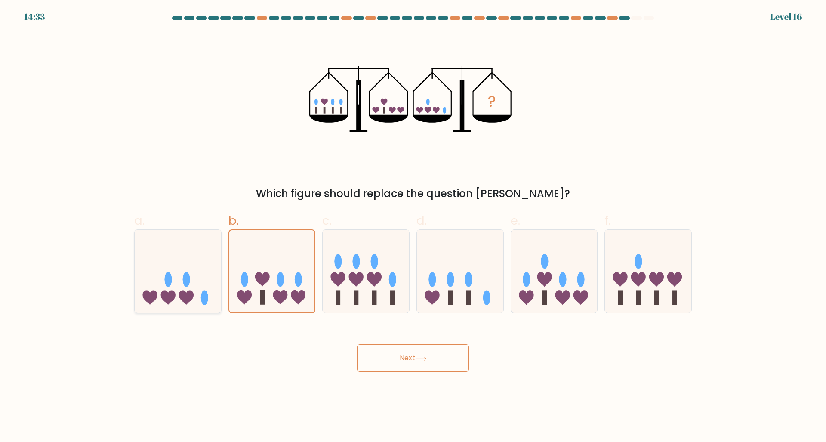
radio input "true"
click at [466, 291] on icon at bounding box center [460, 271] width 86 height 71
click at [413, 227] on input "d." at bounding box center [413, 224] width 0 height 6
radio input "true"
click at [544, 227] on label "e." at bounding box center [553, 262] width 87 height 101
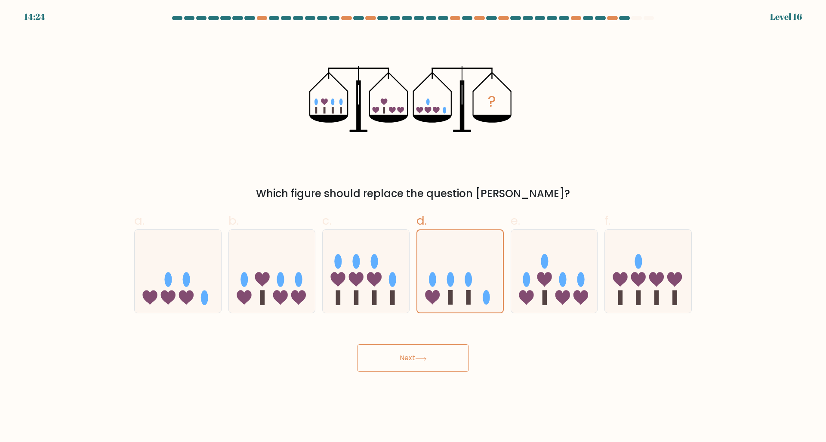
click at [413, 227] on input "e." at bounding box center [413, 224] width 0 height 6
radio input "true"
click at [618, 255] on icon at bounding box center [648, 271] width 86 height 71
click at [413, 227] on input "f." at bounding box center [413, 224] width 0 height 6
radio input "true"
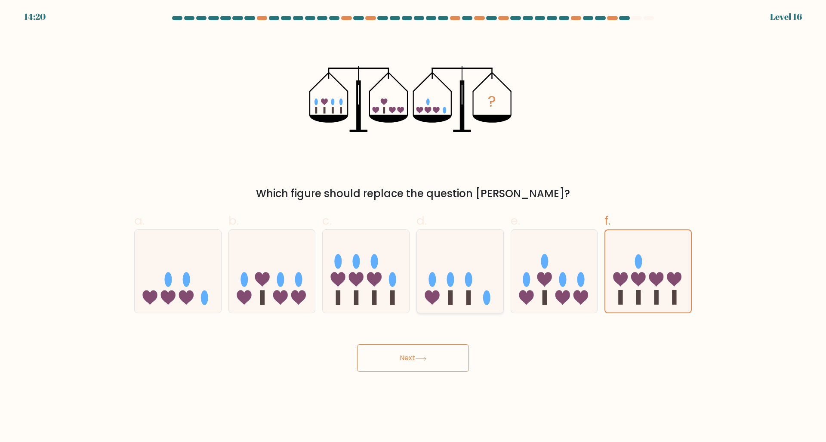
click at [470, 294] on rect at bounding box center [468, 297] width 5 height 15
click at [413, 227] on input "d." at bounding box center [413, 224] width 0 height 6
radio input "true"
click at [544, 264] on ellipse at bounding box center [544, 261] width 7 height 15
click at [413, 227] on input "e." at bounding box center [413, 224] width 0 height 6
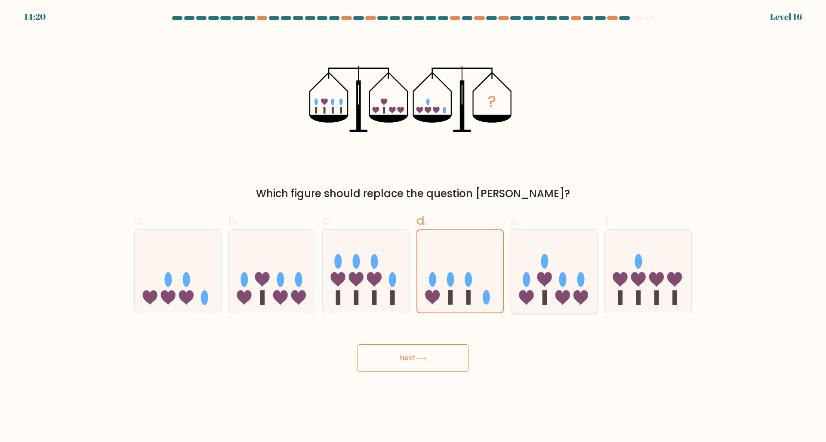
radio input "true"
click at [461, 274] on icon at bounding box center [460, 271] width 86 height 71
click at [413, 227] on input "d." at bounding box center [413, 224] width 0 height 6
radio input "true"
click at [286, 275] on icon at bounding box center [272, 271] width 86 height 71
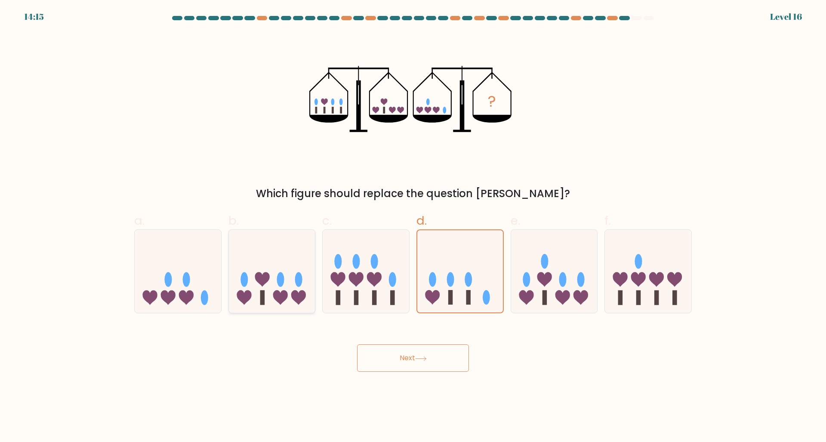
click at [413, 227] on input "b." at bounding box center [413, 224] width 0 height 6
radio input "true"
click at [462, 263] on icon at bounding box center [460, 271] width 86 height 71
click at [413, 227] on input "d." at bounding box center [413, 224] width 0 height 6
radio input "true"
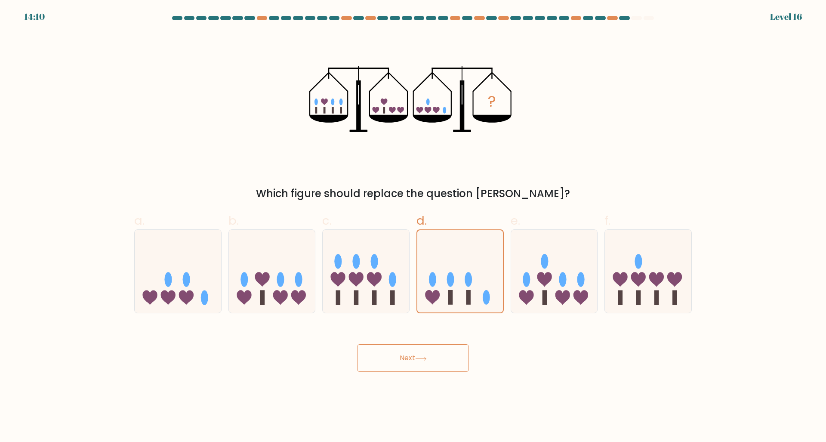
click at [446, 361] on button "Next" at bounding box center [413, 358] width 112 height 28
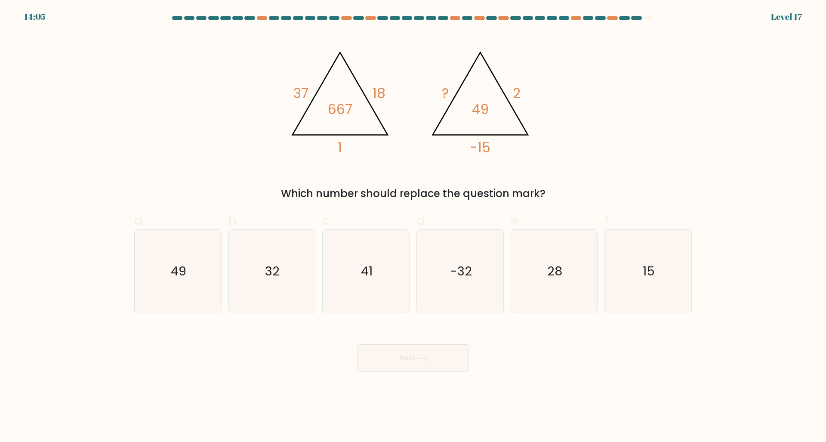
click at [341, 181] on div "@import url('https://fonts.googleapis.com/css?family=Abril+Fatface:400,100,100i…" at bounding box center [413, 117] width 568 height 169
click at [269, 288] on icon "32" at bounding box center [271, 271] width 83 height 83
click at [413, 227] on input "b. 32" at bounding box center [413, 224] width 0 height 6
radio input "true"
drag, startPoint x: 454, startPoint y: 371, endPoint x: 441, endPoint y: 366, distance: 13.3
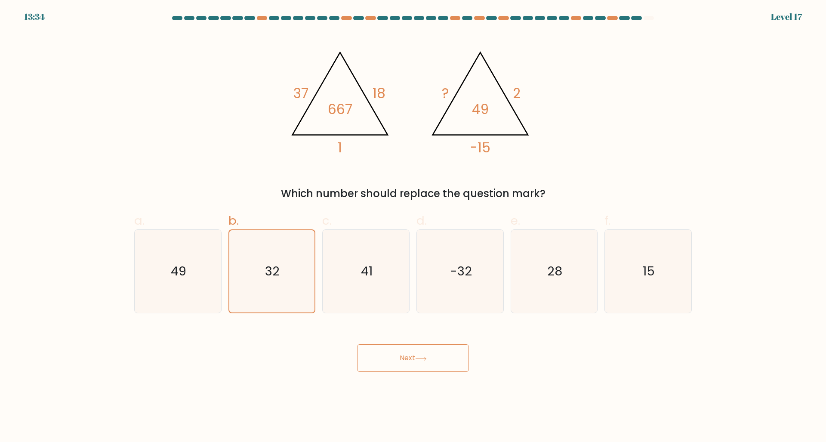
click at [455, 369] on button "Next" at bounding box center [413, 358] width 112 height 28
click at [441, 366] on button "Next" at bounding box center [413, 358] width 112 height 28
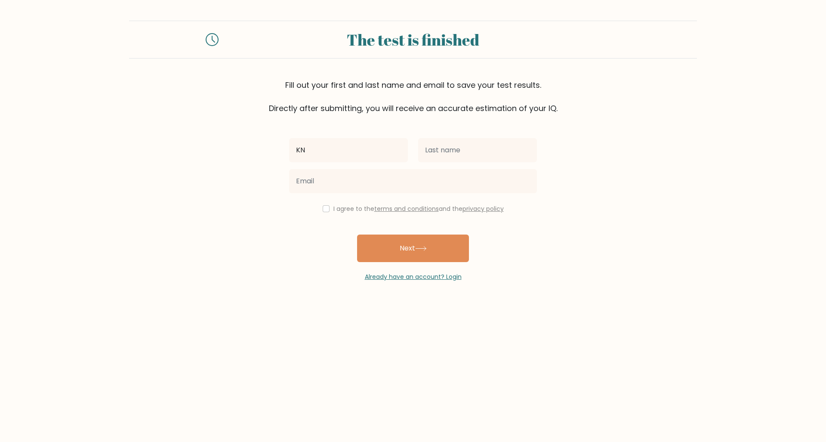
type input "K"
type input "[PERSON_NAME]"
type input "Ficker"
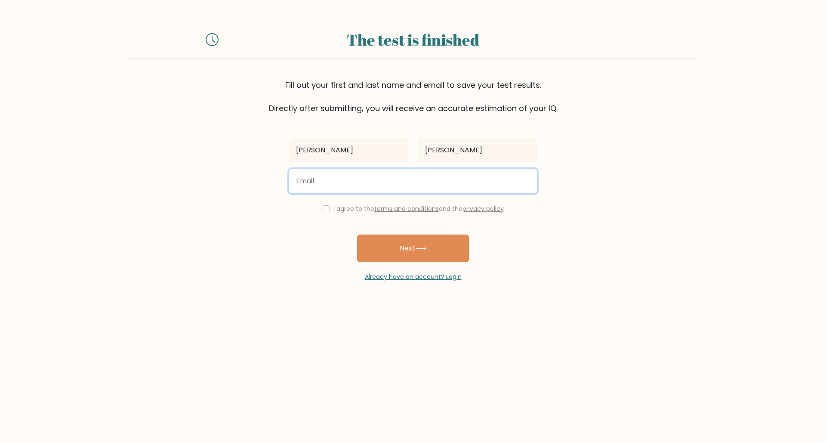
click at [451, 172] on input "email" at bounding box center [413, 181] width 248 height 24
paste input "nau65860@laoia.com"
type input "nau65860@laoia.com"
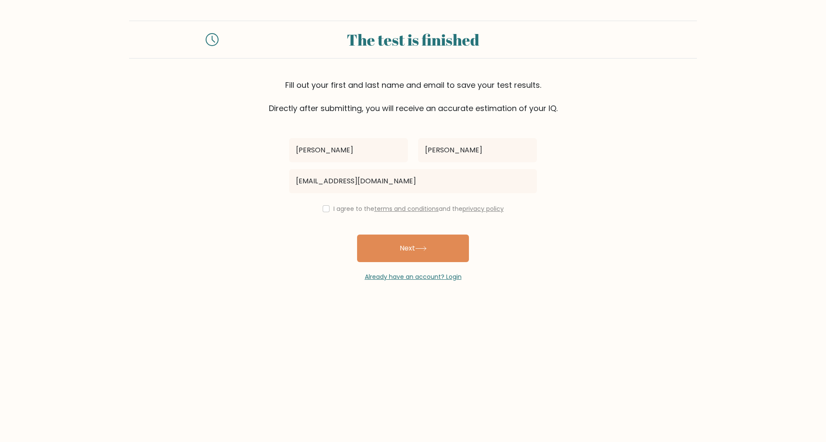
click at [329, 209] on div "I agree to the terms and conditions and the privacy policy" at bounding box center [413, 208] width 258 height 10
click at [325, 210] on input "checkbox" at bounding box center [326, 208] width 7 height 7
checkbox input "true"
click at [440, 250] on button "Next" at bounding box center [413, 248] width 112 height 28
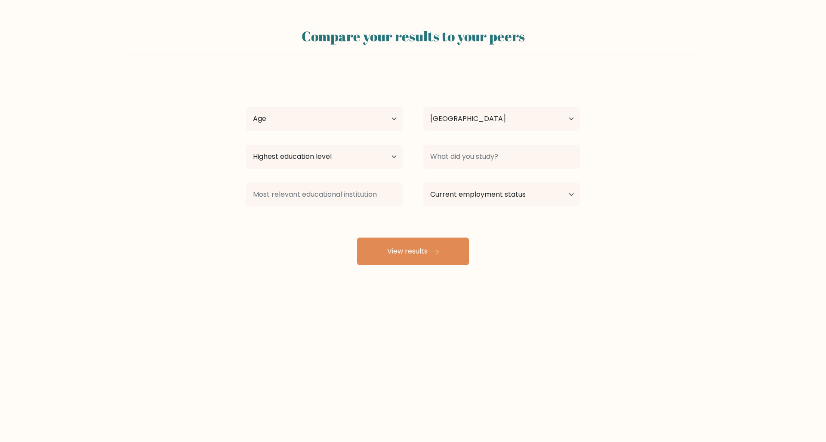
select select "DE"
click at [246, 107] on select "Age Under 18 years old 18-24 years old 25-34 years old 35-44 years old 45-54 ye…" at bounding box center [324, 119] width 157 height 24
select select "18_24"
click option "18-24 years old" at bounding box center [0, 0] width 0 height 0
click at [468, 120] on select "Country Afghanistan Albania Algeria American Samoa Andorra Angola Anguilla Anta…" at bounding box center [501, 119] width 157 height 24
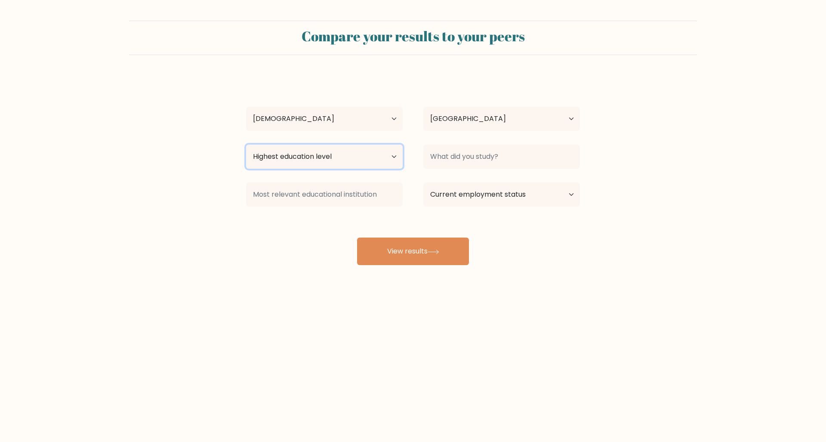
click at [246, 144] on select "Highest education level No schooling Primary Lower Secondary Upper Secondary Oc…" at bounding box center [324, 156] width 157 height 24
select select "upper_secondary"
click option "Upper Secondary" at bounding box center [0, 0] width 0 height 0
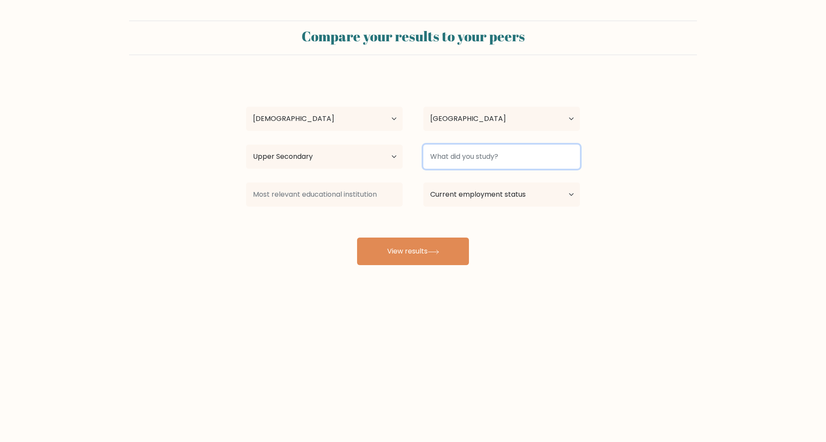
click at [461, 159] on input at bounding box center [501, 156] width 157 height 24
type input "Gooning"
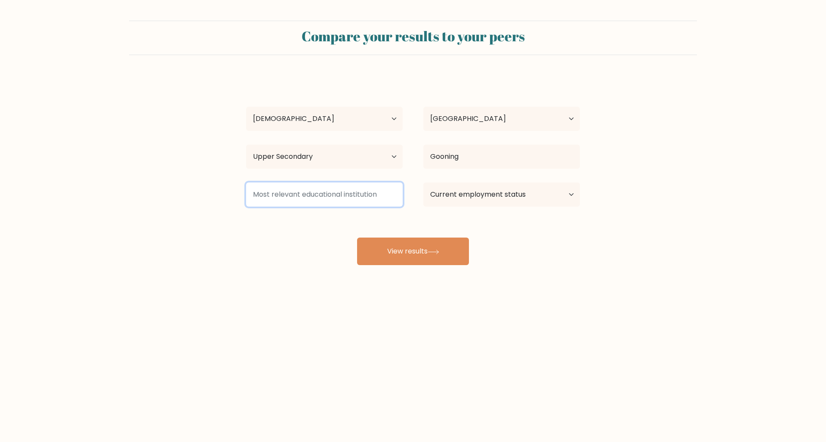
click at [348, 197] on input at bounding box center [324, 194] width 157 height 24
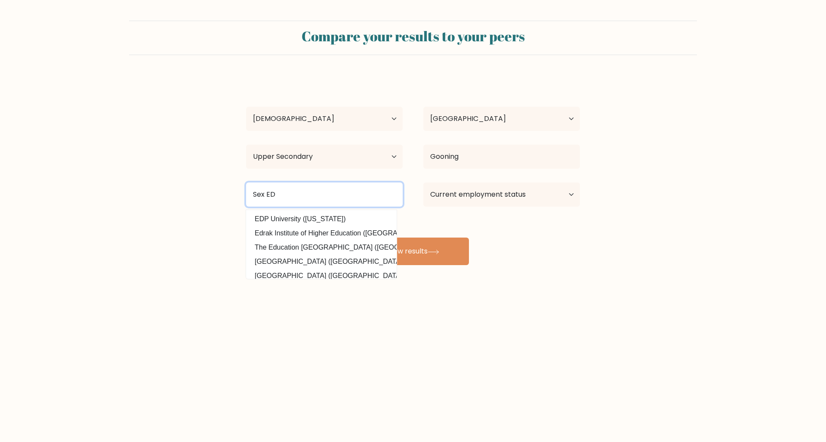
type input "Sex ED"
click at [423, 182] on select "Current employment status Employed Student Retired Other / prefer not to answer" at bounding box center [501, 194] width 157 height 24
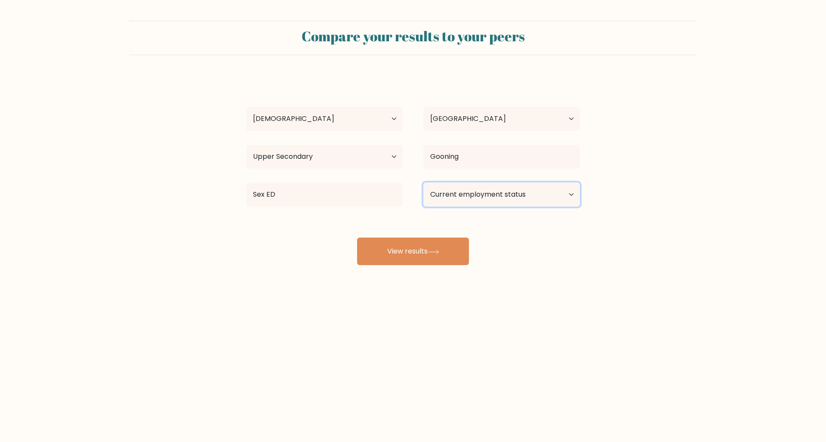
select select "student"
click option "Student" at bounding box center [0, 0] width 0 height 0
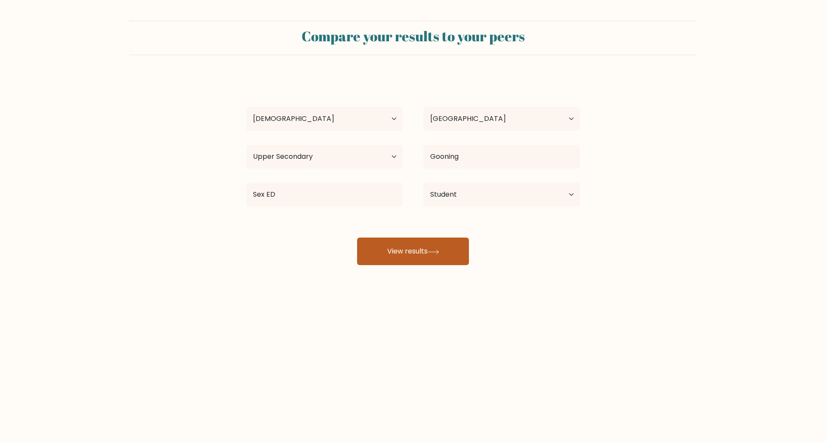
click at [436, 250] on button "View results" at bounding box center [413, 251] width 112 height 28
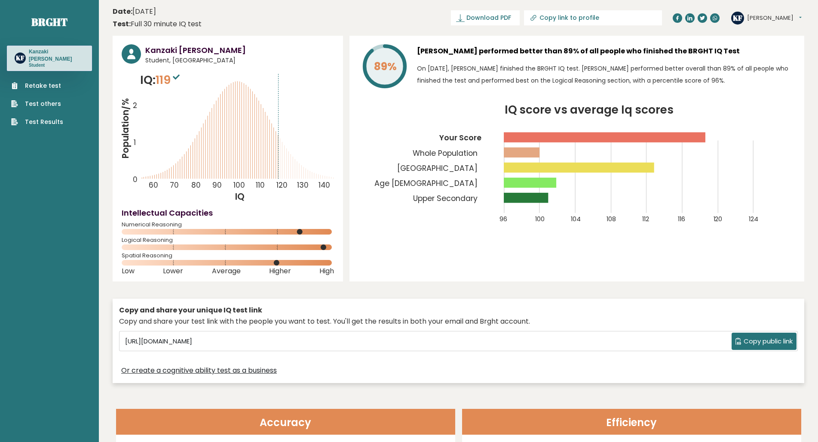
drag, startPoint x: 157, startPoint y: 85, endPoint x: 181, endPoint y: 77, distance: 25.4
click at [181, 77] on p "IQ: 119" at bounding box center [161, 79] width 42 height 17
click at [189, 77] on icon "Population/% IQ 0 1 2 60 70 80 90 100 110 120 130 140" at bounding box center [228, 136] width 212 height 131
